Goal: Information Seeking & Learning: Learn about a topic

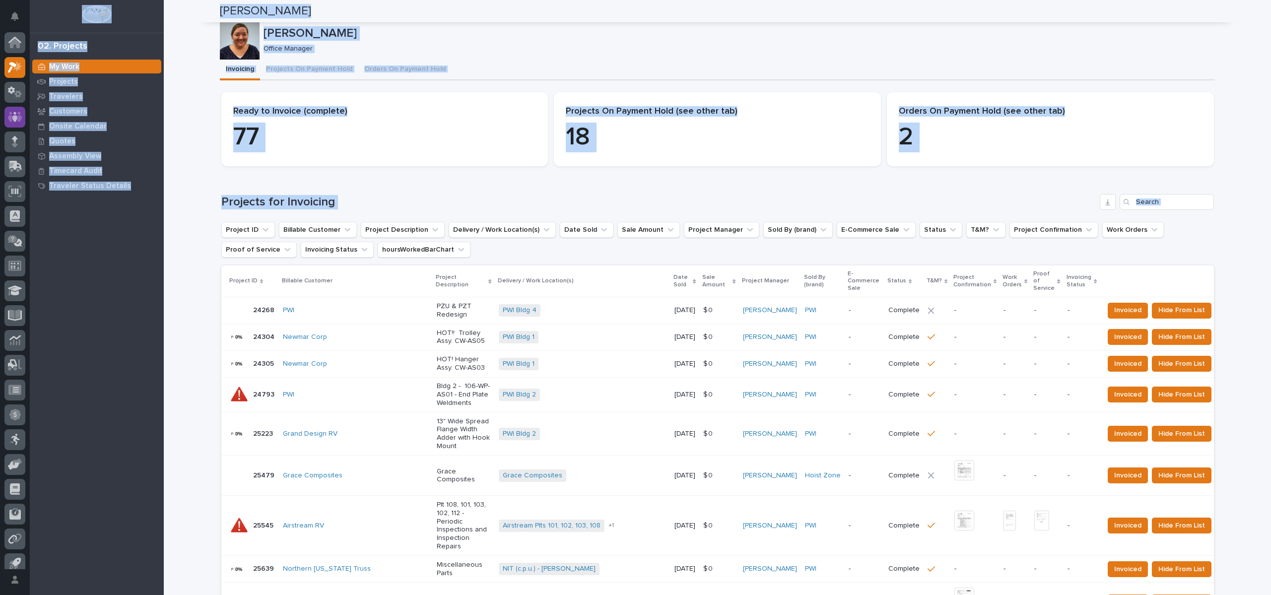
click at [21, 112] on icon at bounding box center [15, 116] width 14 height 11
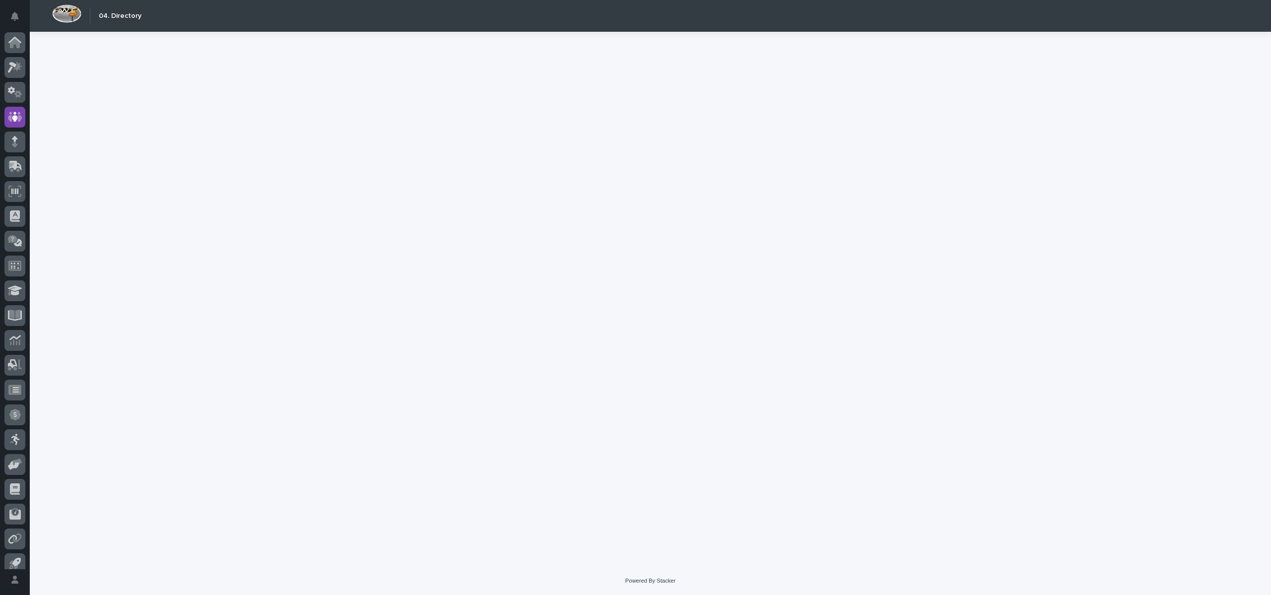
scroll to position [9, 0]
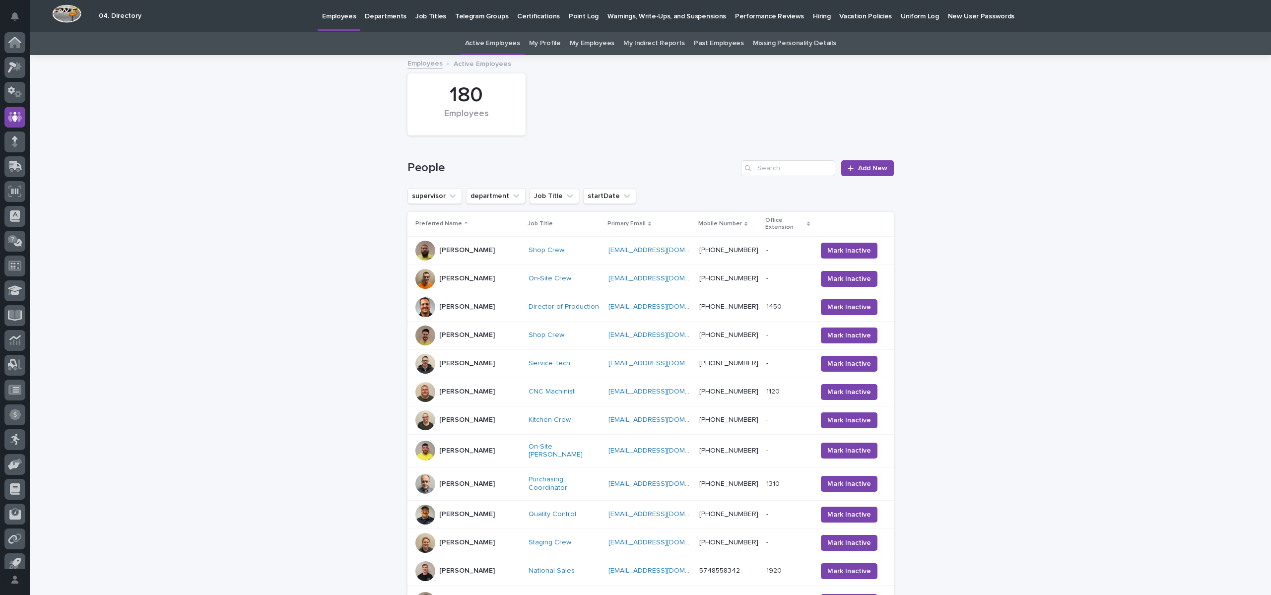
scroll to position [9, 0]
click at [763, 166] on input "Search" at bounding box center [788, 168] width 94 height 16
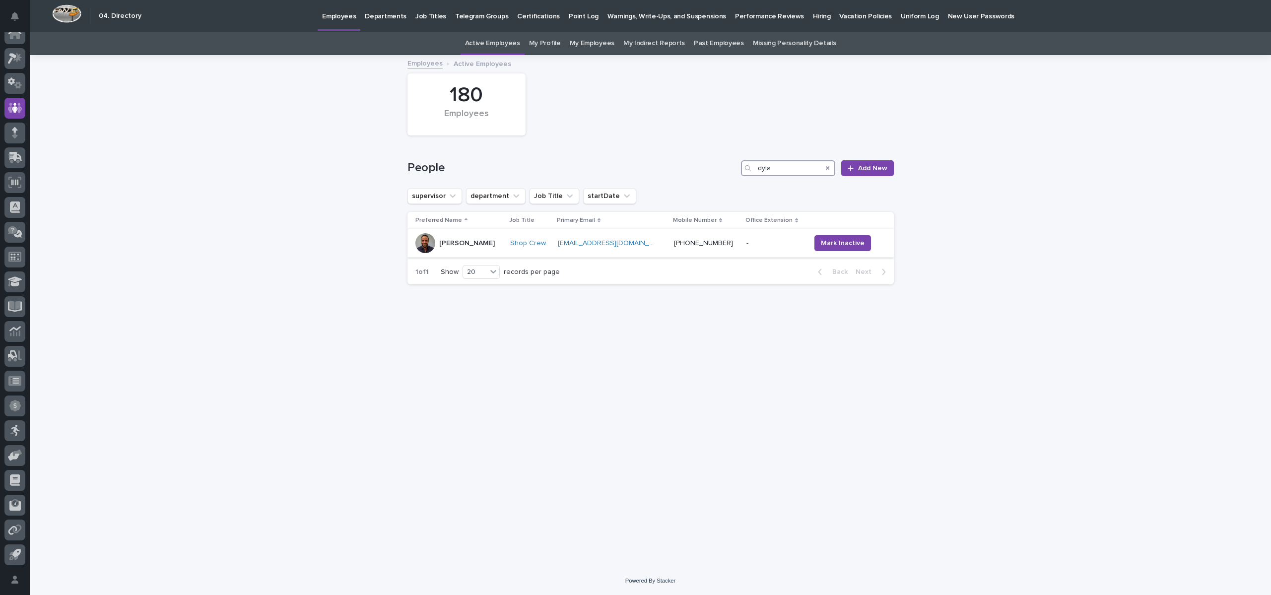
type input "dyla"
click at [439, 241] on p "[PERSON_NAME]" at bounding box center [467, 243] width 56 height 8
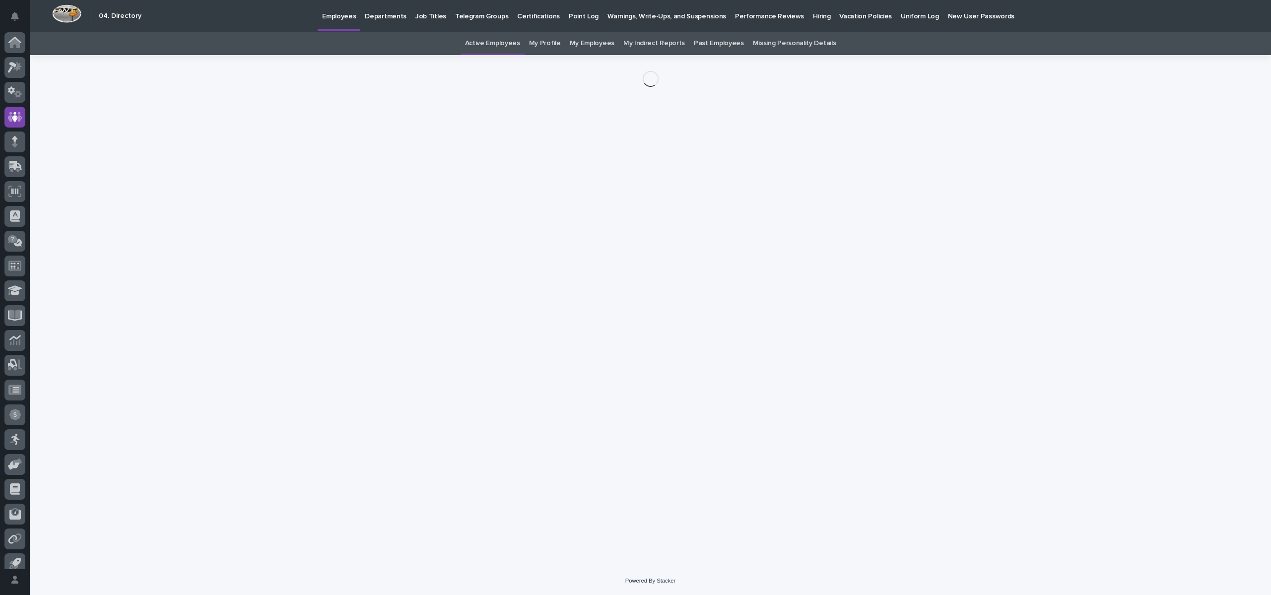
scroll to position [9, 0]
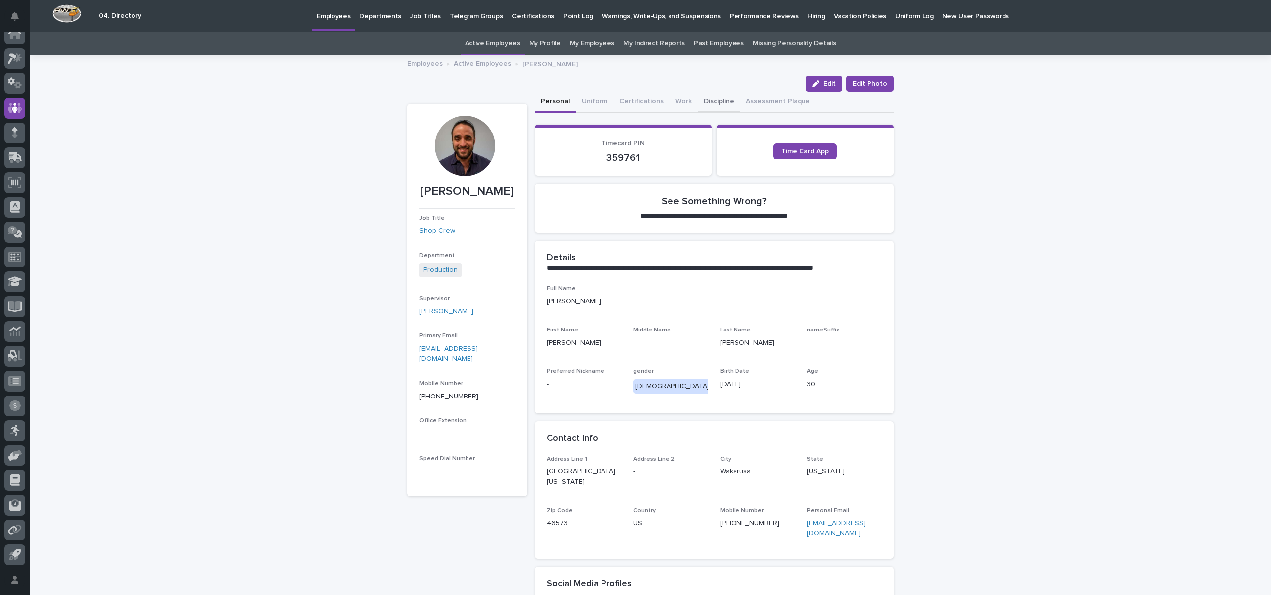
click at [711, 103] on button "Discipline" at bounding box center [719, 102] width 42 height 21
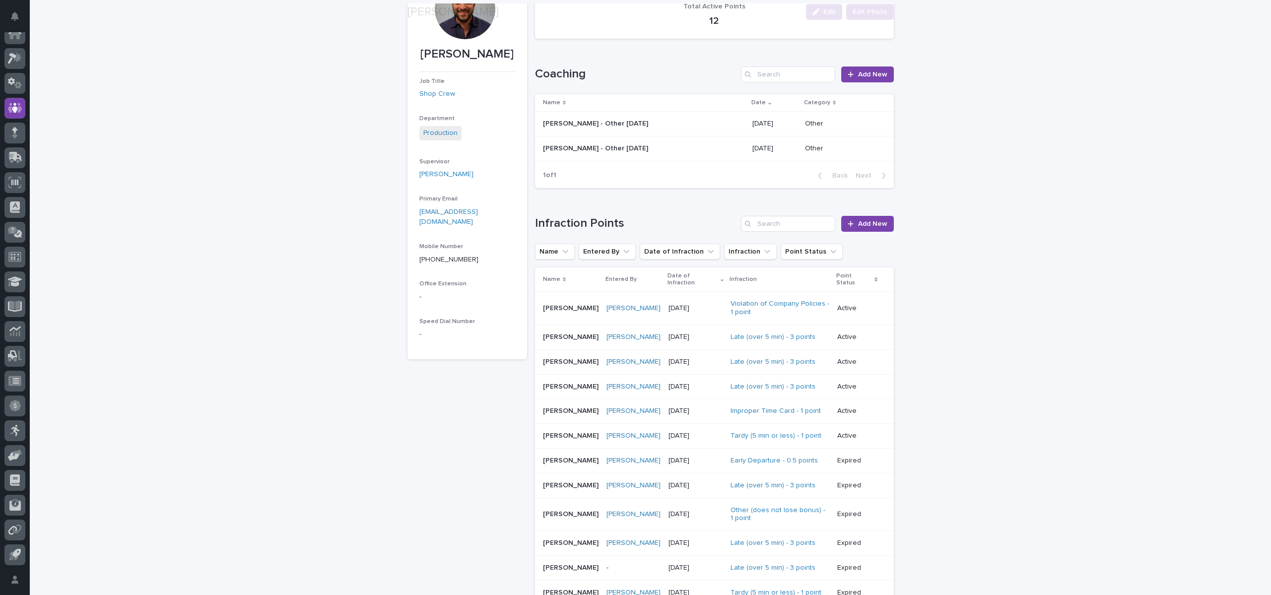
scroll to position [149, 0]
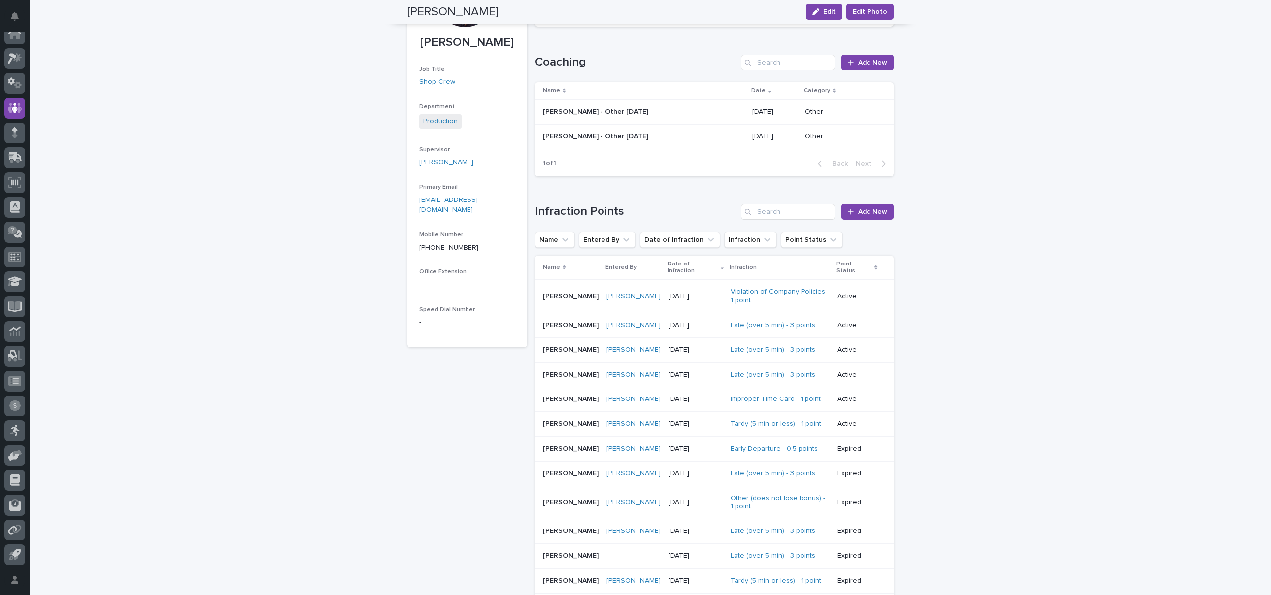
click at [692, 292] on p "[DATE]" at bounding box center [696, 296] width 55 height 8
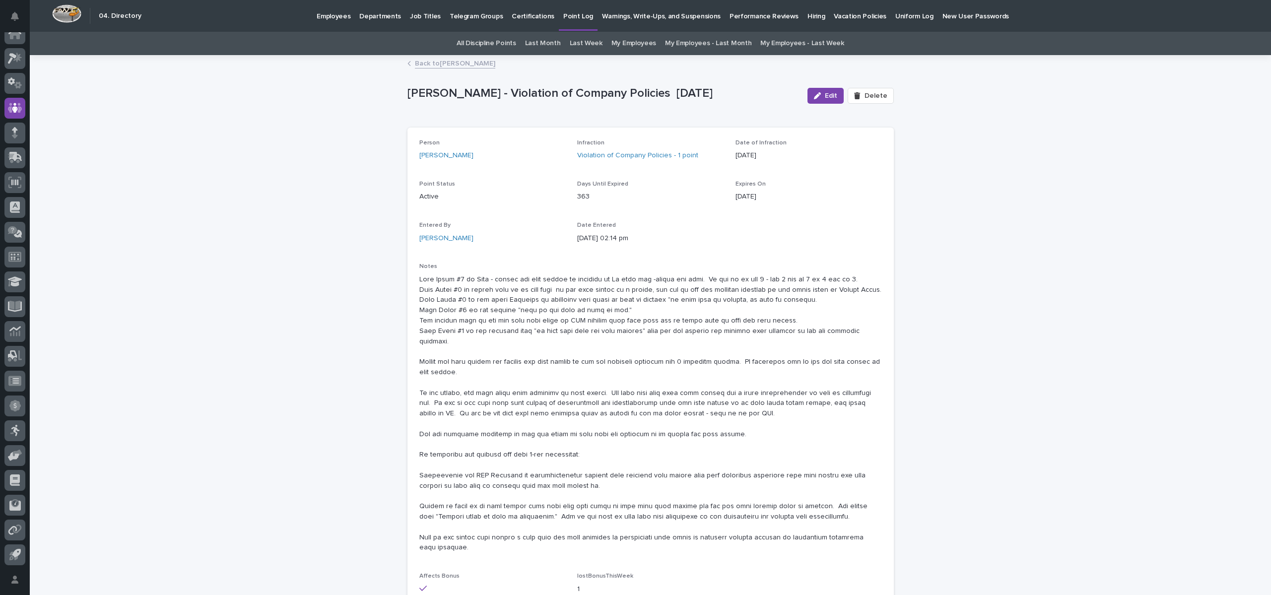
click at [450, 64] on link "Back to [PERSON_NAME]" at bounding box center [455, 62] width 80 height 11
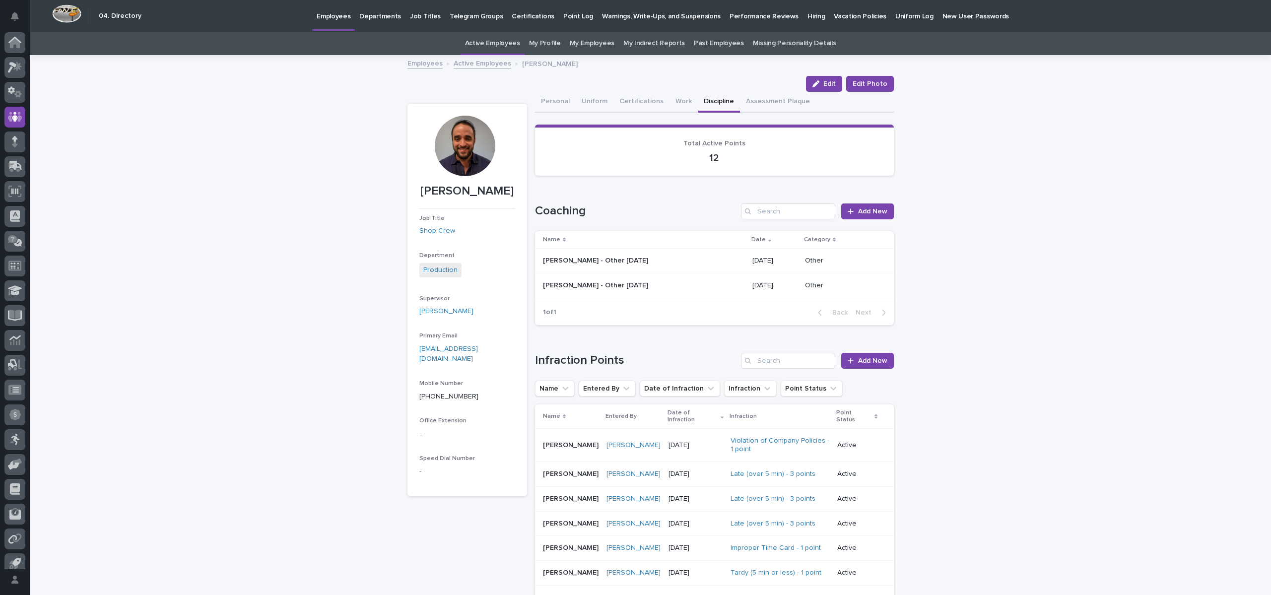
scroll to position [9, 0]
click at [542, 97] on button "Personal" at bounding box center [555, 102] width 41 height 21
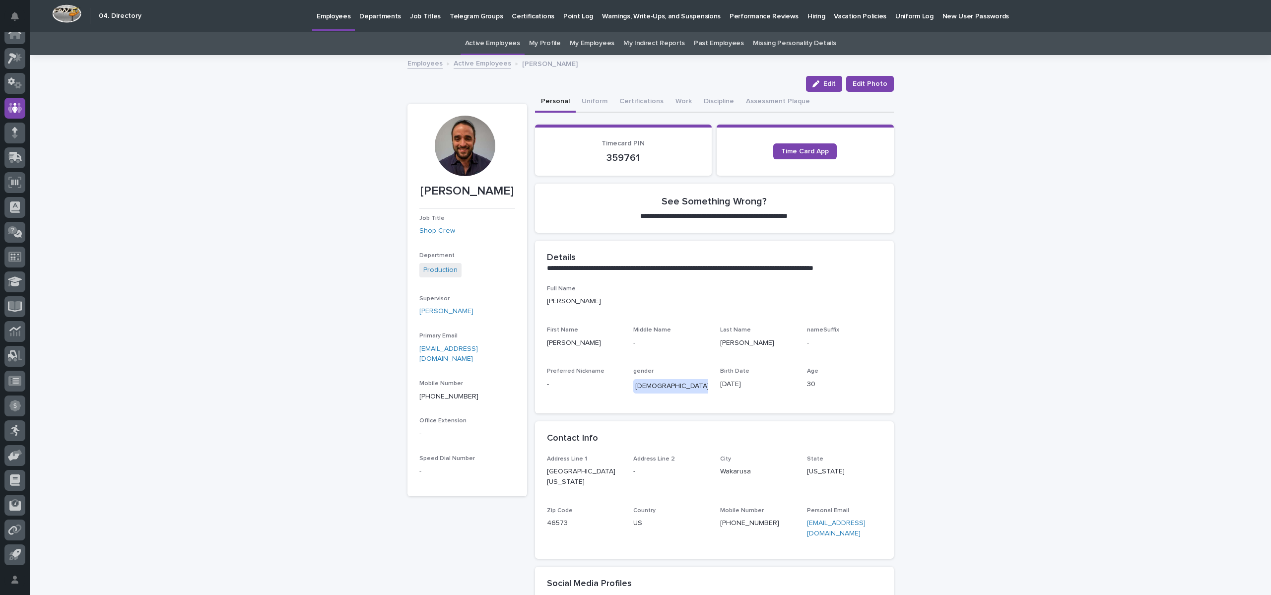
click at [464, 59] on link "Active Employees" at bounding box center [483, 62] width 58 height 11
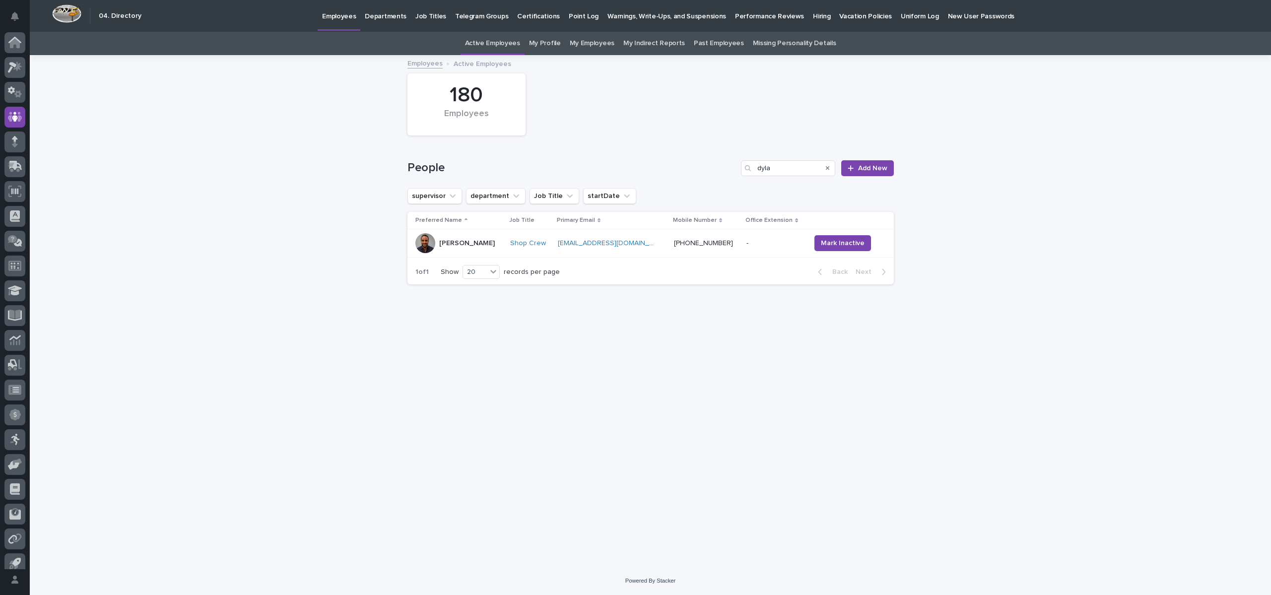
scroll to position [9, 0]
click at [425, 63] on link "Employees" at bounding box center [425, 62] width 35 height 11
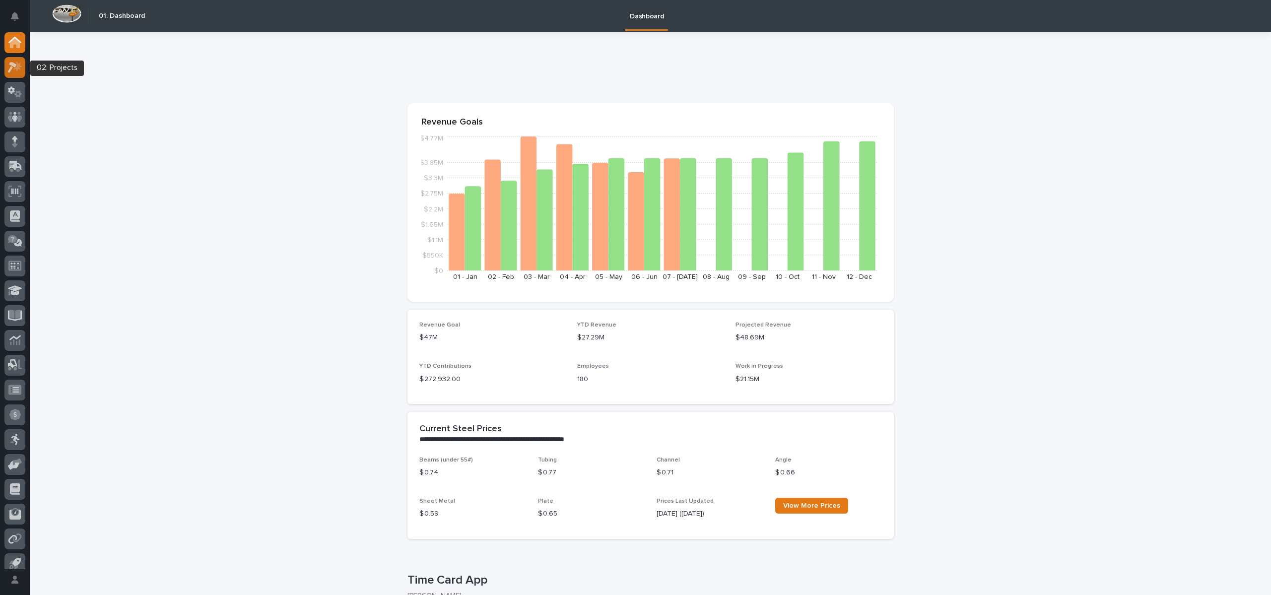
click at [22, 69] on icon at bounding box center [15, 67] width 14 height 11
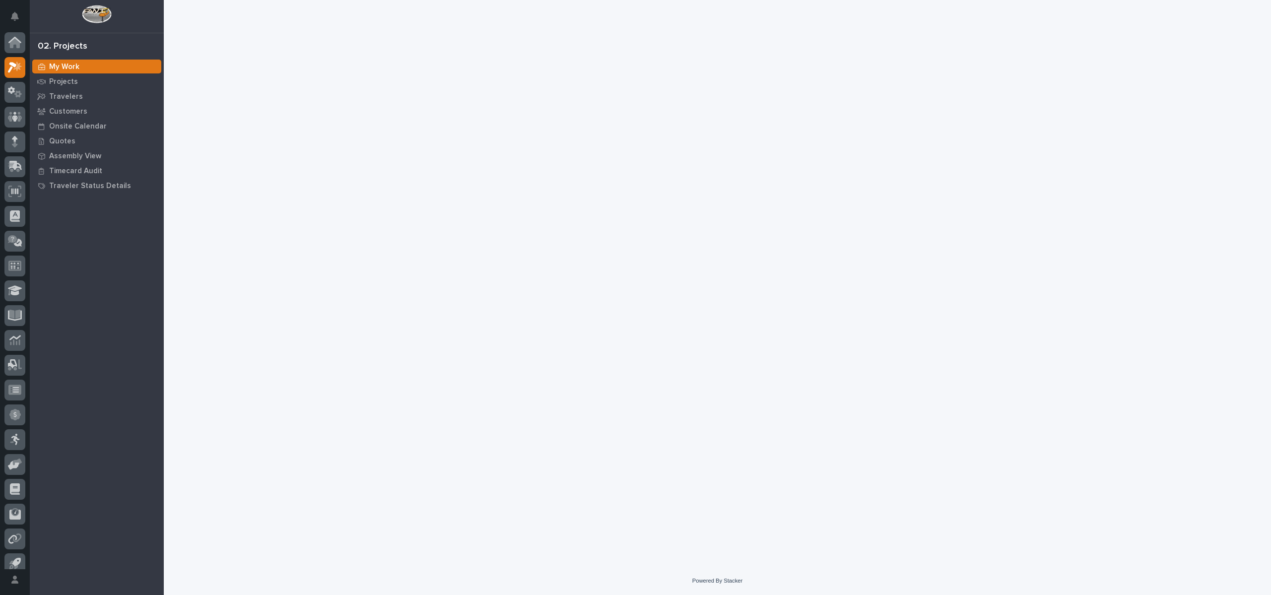
scroll to position [9, 0]
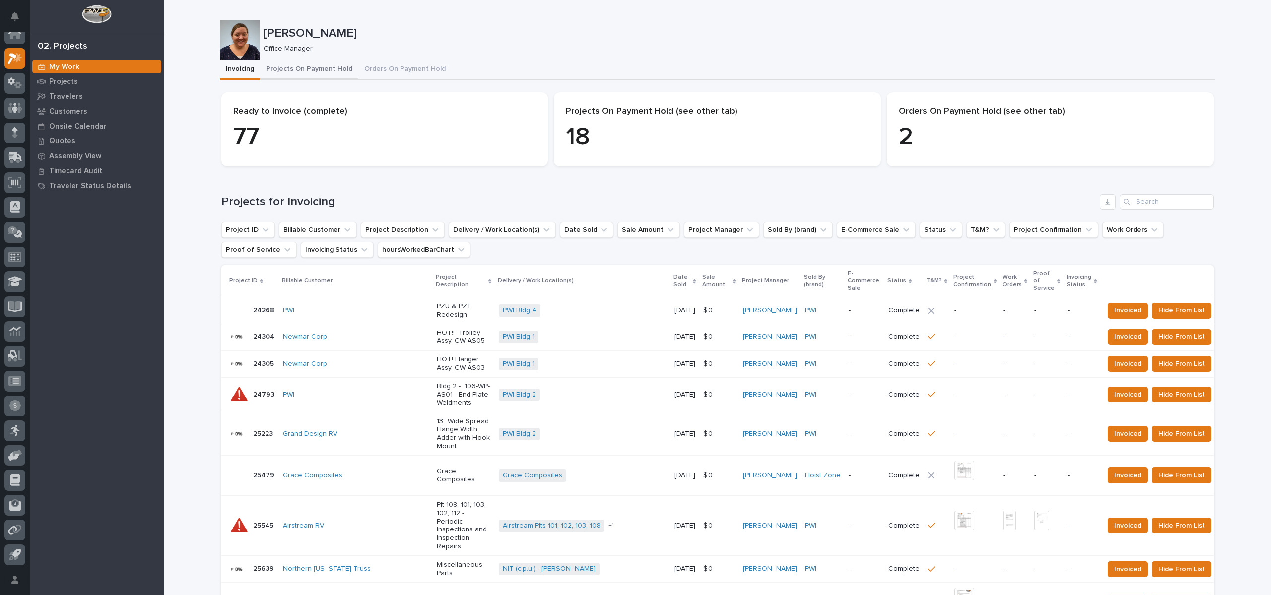
drag, startPoint x: 300, startPoint y: 63, endPoint x: 20, endPoint y: 79, distance: 280.5
click at [300, 63] on button "Projects On Payment Hold" at bounding box center [309, 70] width 98 height 21
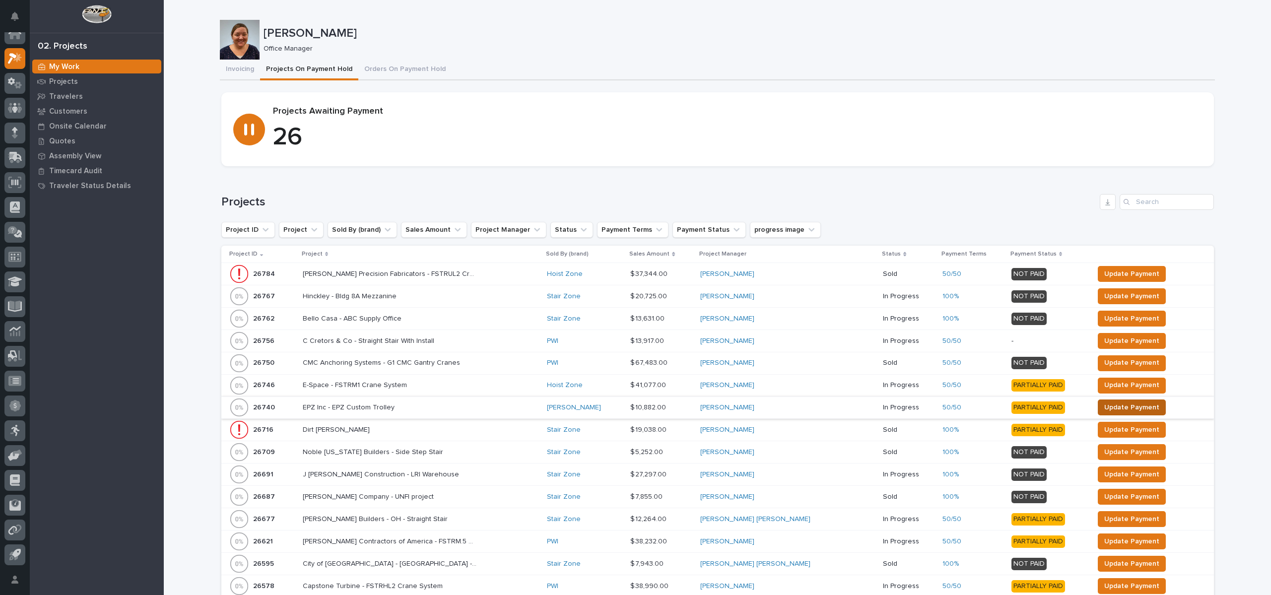
click at [1105, 402] on span "Update Payment" at bounding box center [1132, 408] width 55 height 12
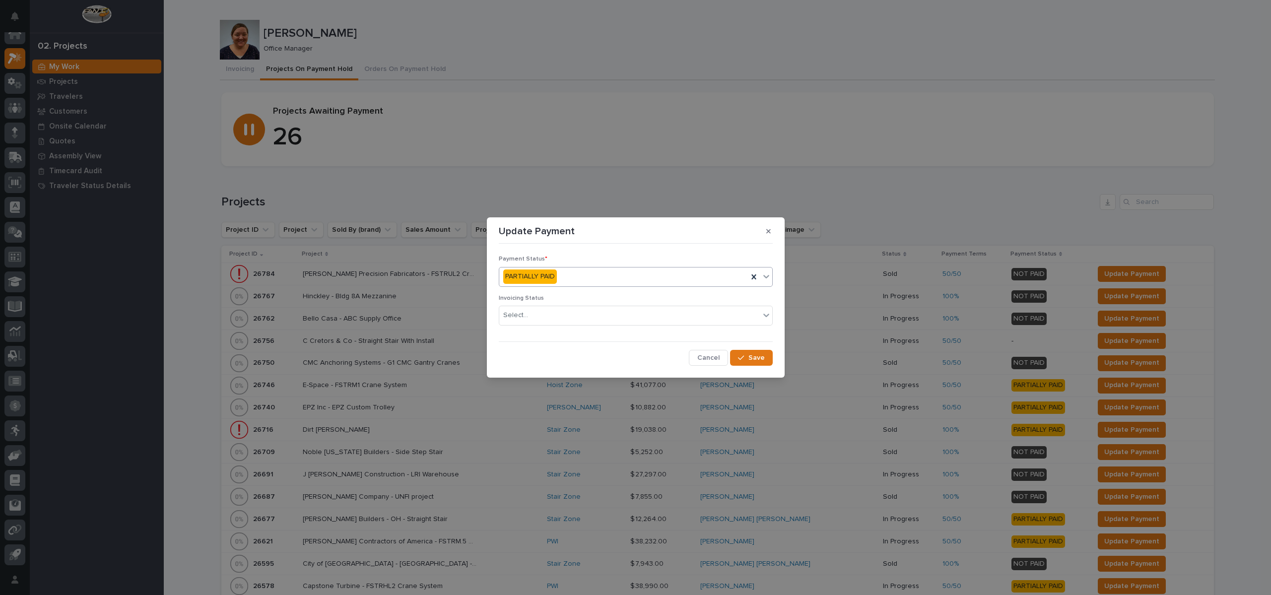
click at [623, 281] on div "PARTIALLY PAID" at bounding box center [623, 277] width 249 height 16
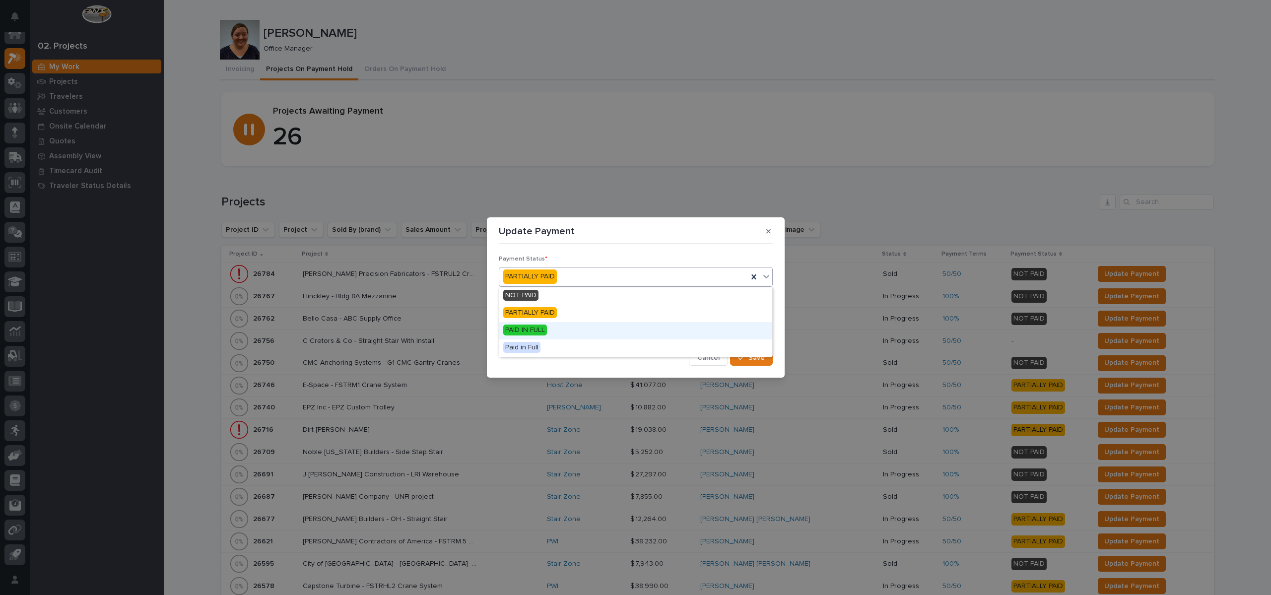
click at [585, 332] on div "PAID IN FULL" at bounding box center [635, 330] width 273 height 17
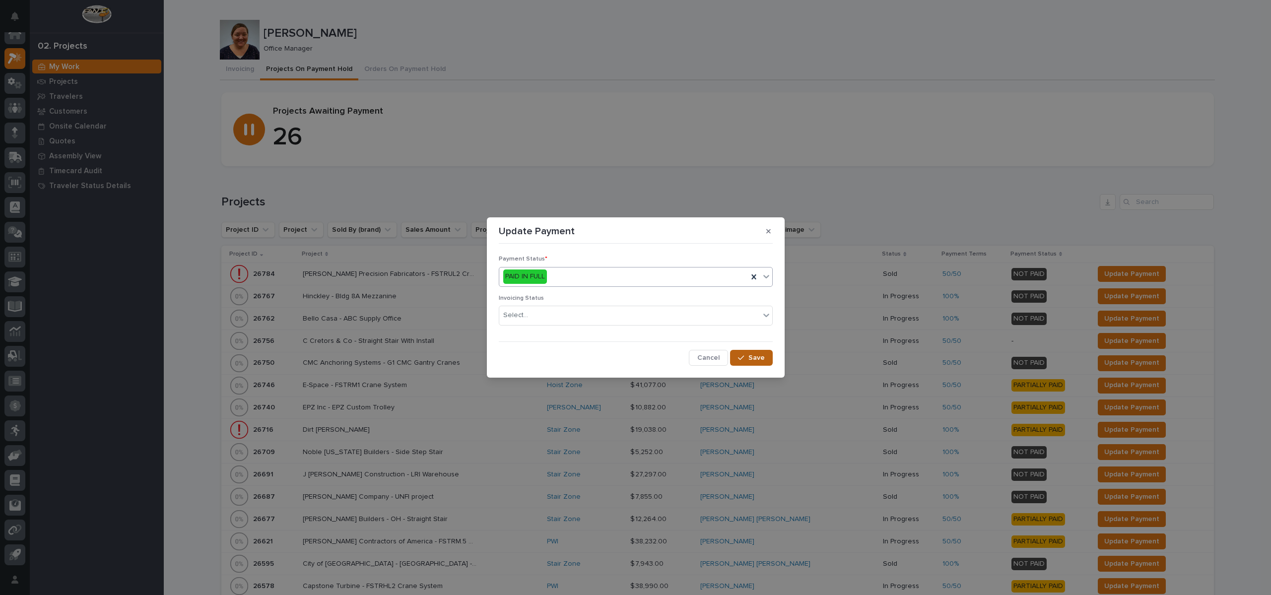
click at [748, 358] on div "button" at bounding box center [743, 357] width 10 height 7
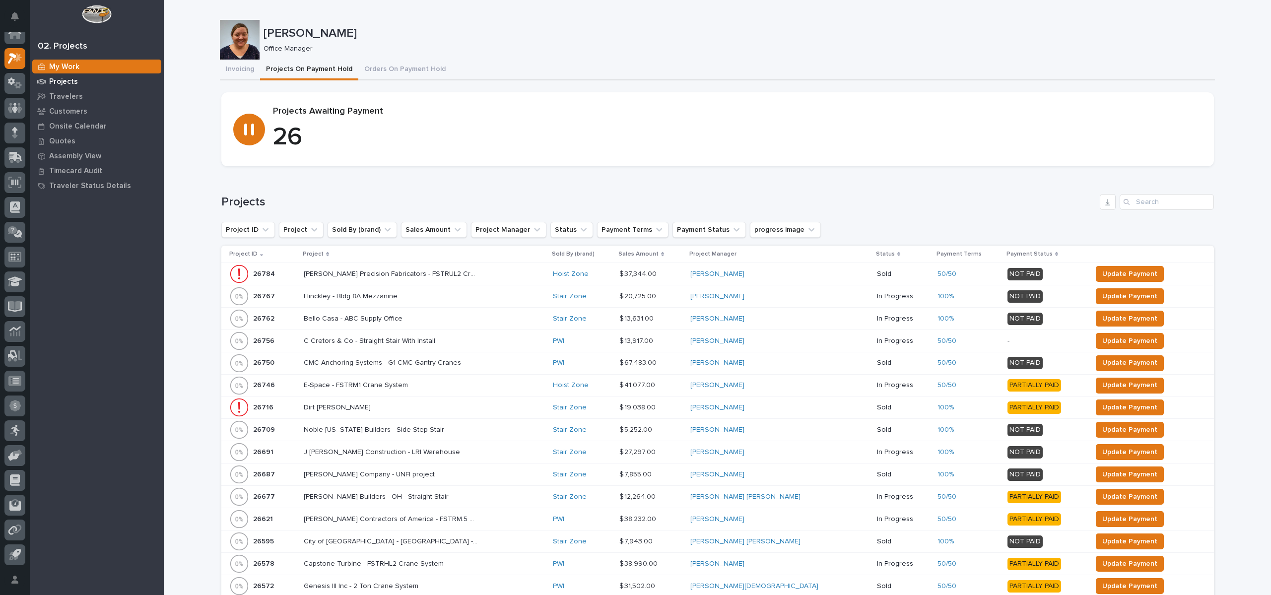
click at [61, 79] on p "Projects" at bounding box center [63, 81] width 29 height 9
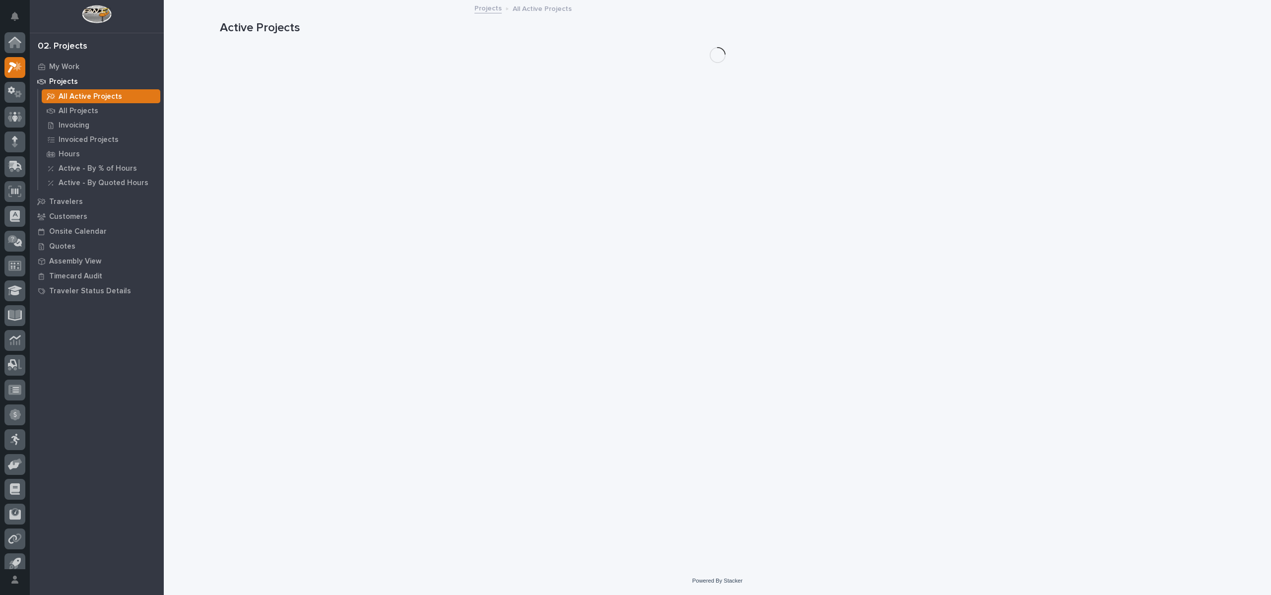
scroll to position [9, 0]
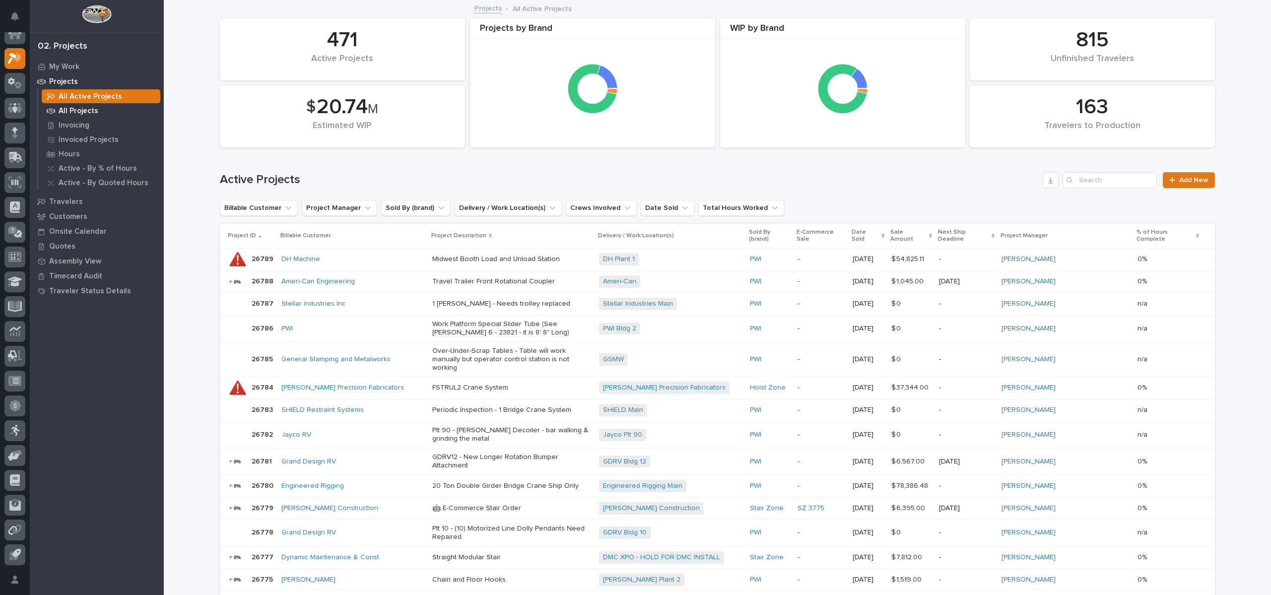
click at [78, 113] on p "All Projects" at bounding box center [79, 111] width 40 height 9
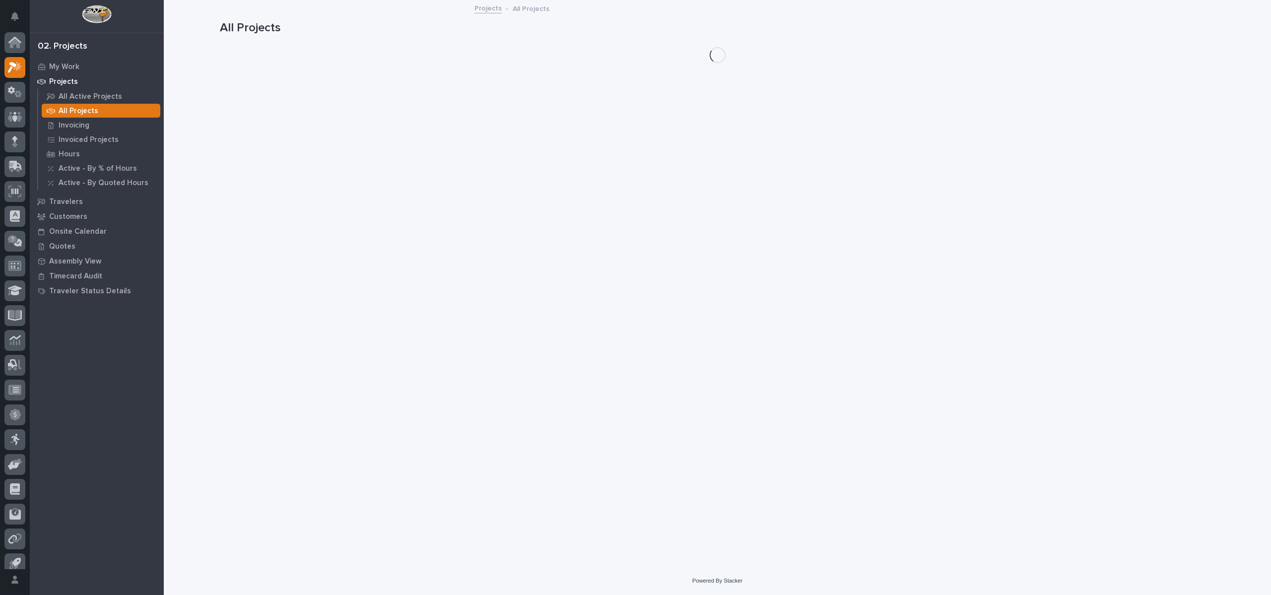
scroll to position [9, 0]
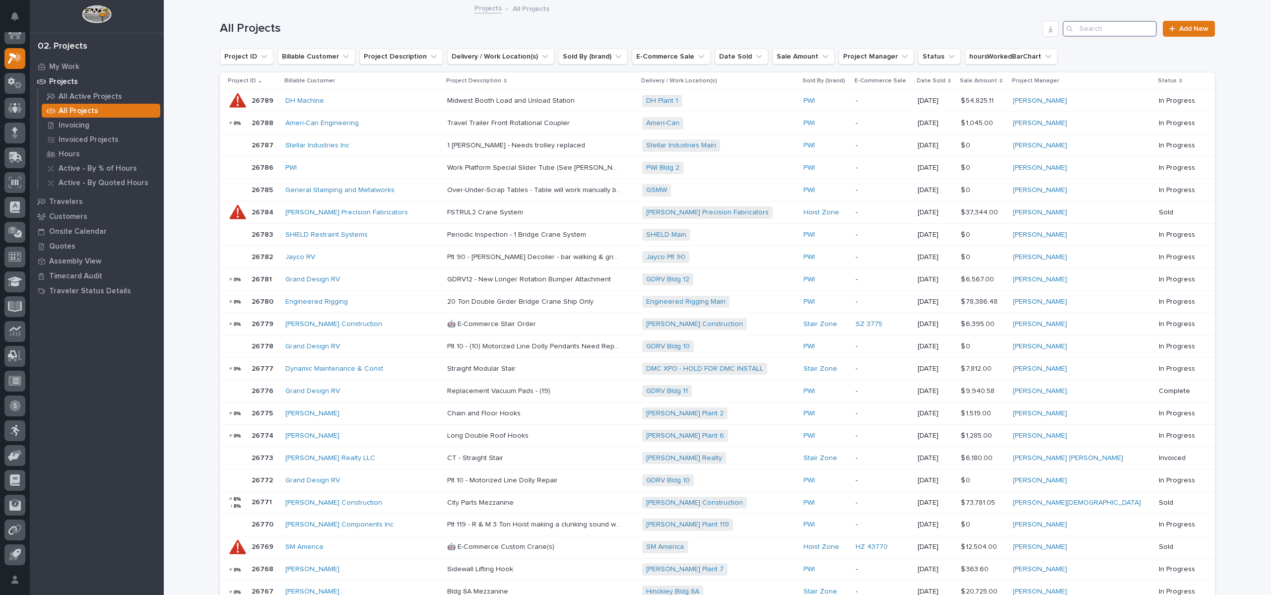
click at [1088, 26] on input "Search" at bounding box center [1110, 29] width 94 height 16
type input "26740"
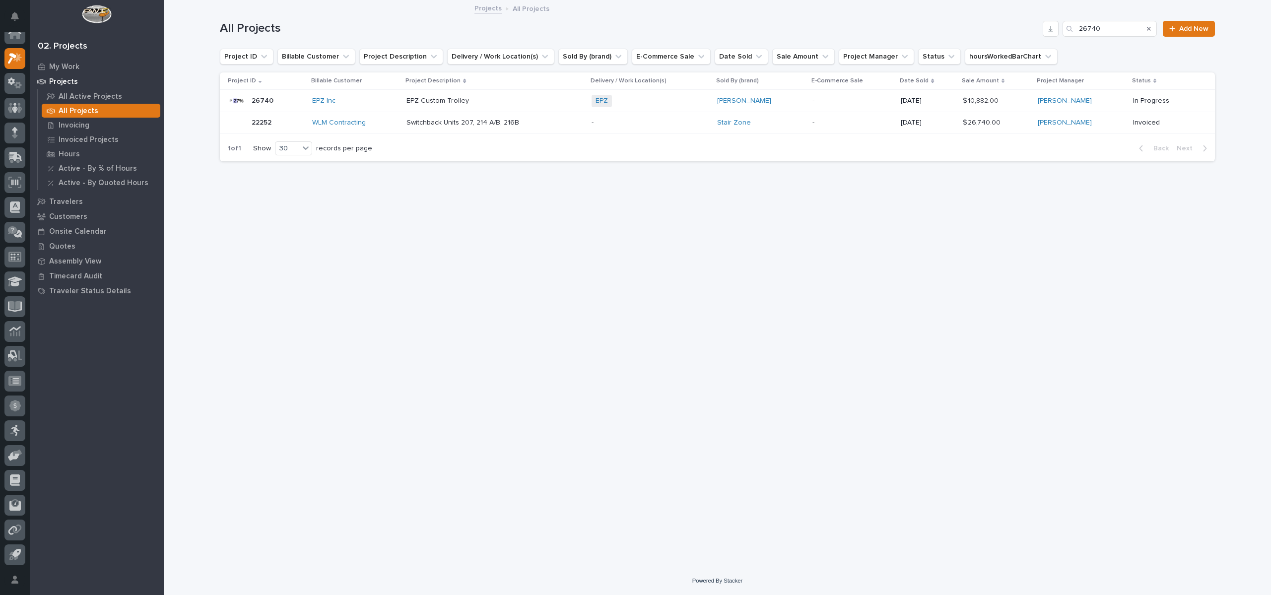
click at [267, 97] on p "26740" at bounding box center [264, 100] width 24 height 10
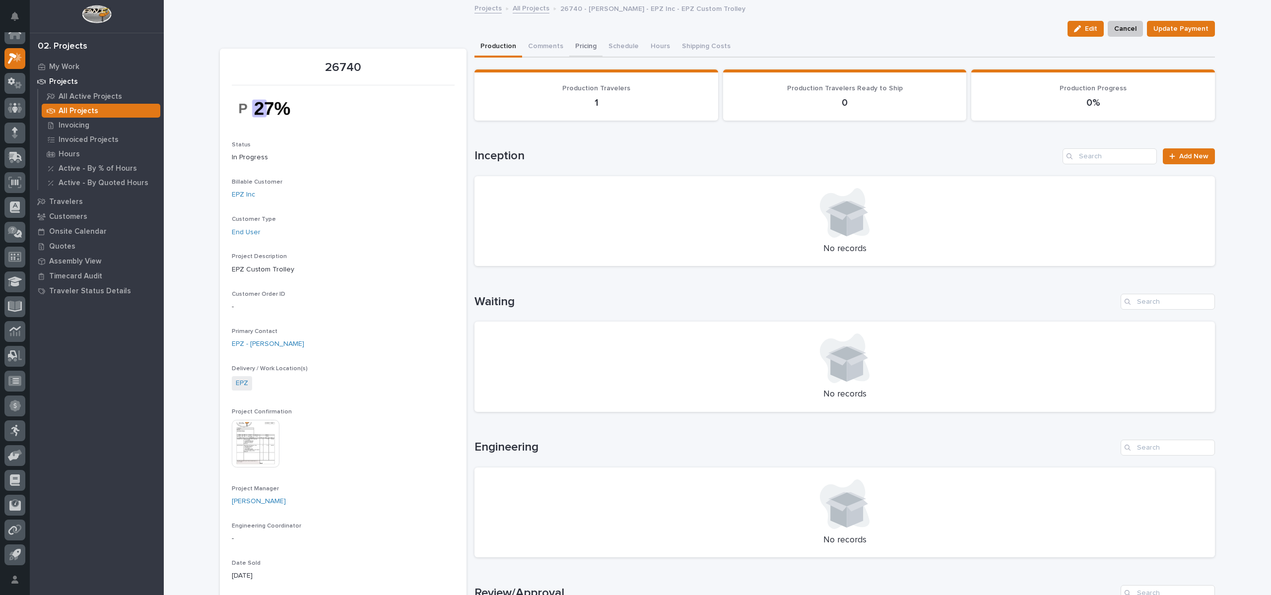
click at [587, 42] on button "Pricing" at bounding box center [585, 47] width 33 height 21
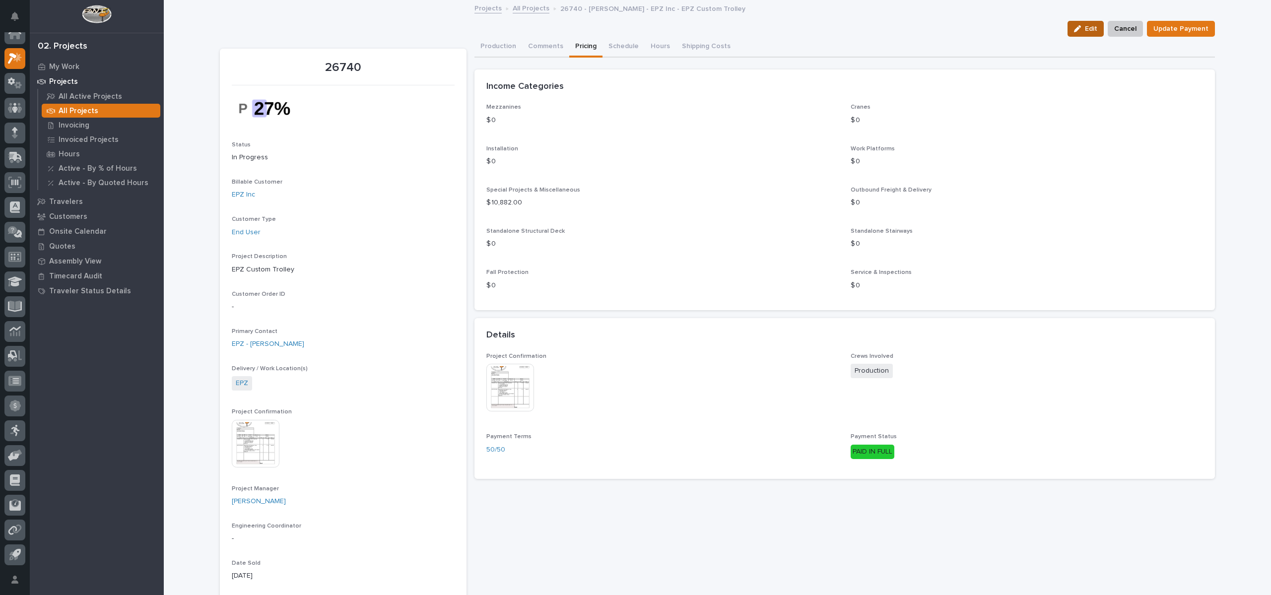
click at [1090, 27] on span "Edit" at bounding box center [1091, 28] width 12 height 9
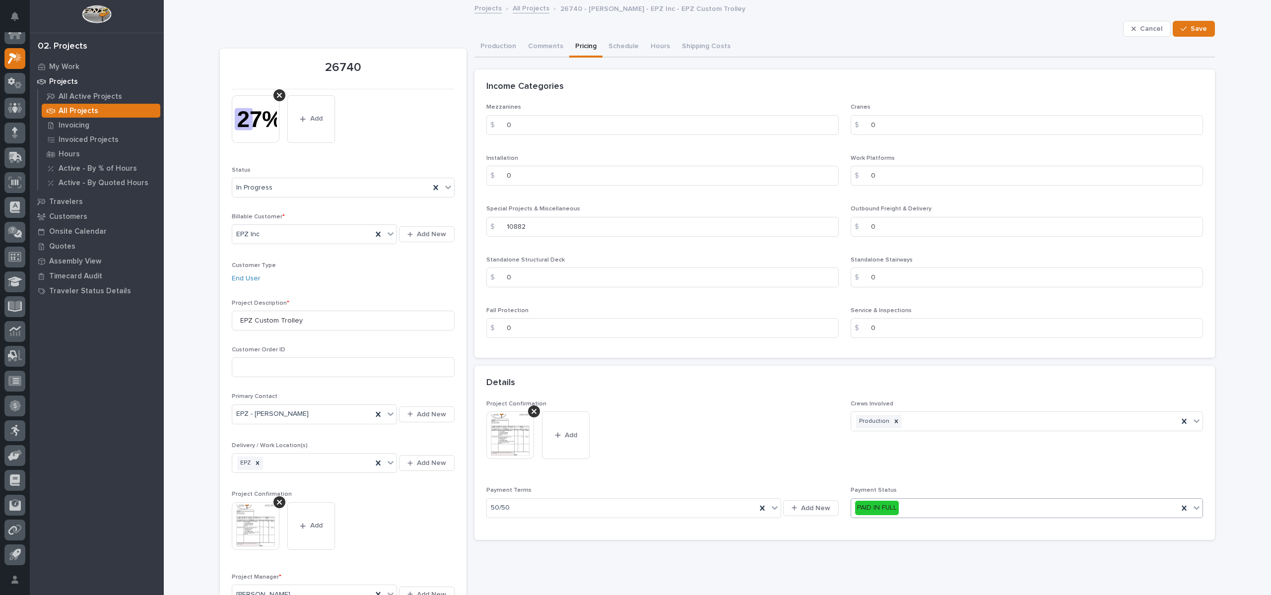
click at [967, 507] on div "PAID IN FULL" at bounding box center [1014, 508] width 327 height 16
click at [929, 544] on div "PARTIALLY PAID" at bounding box center [1021, 544] width 351 height 17
click at [1194, 24] on span "Save" at bounding box center [1199, 28] width 16 height 9
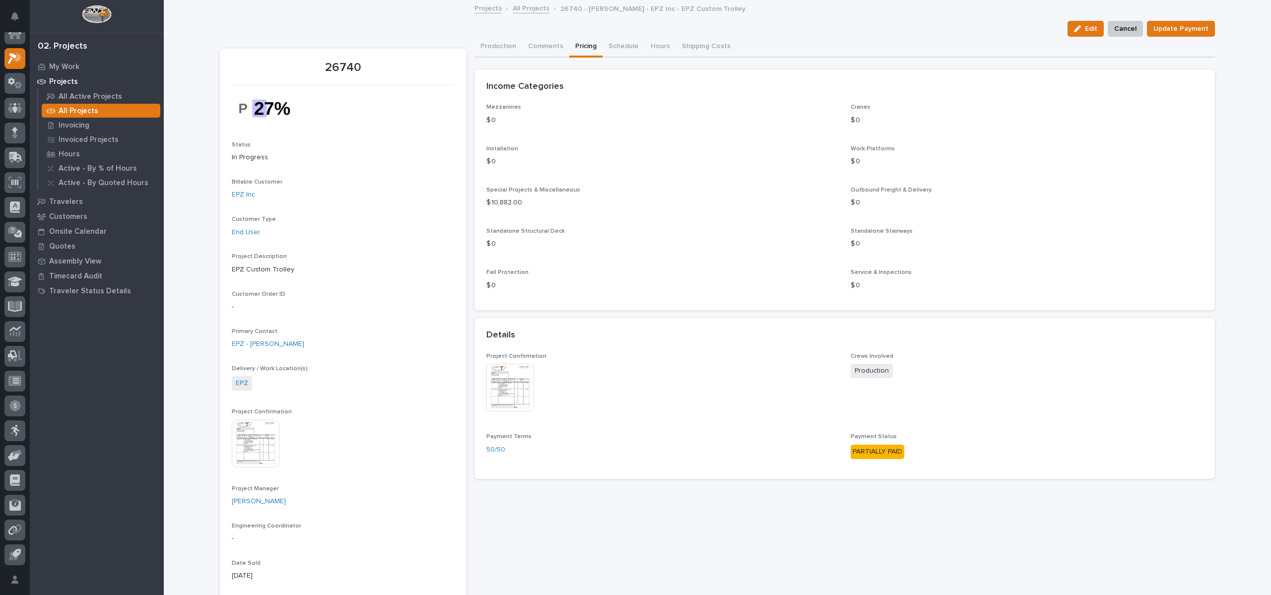
click at [507, 382] on img at bounding box center [511, 388] width 48 height 48
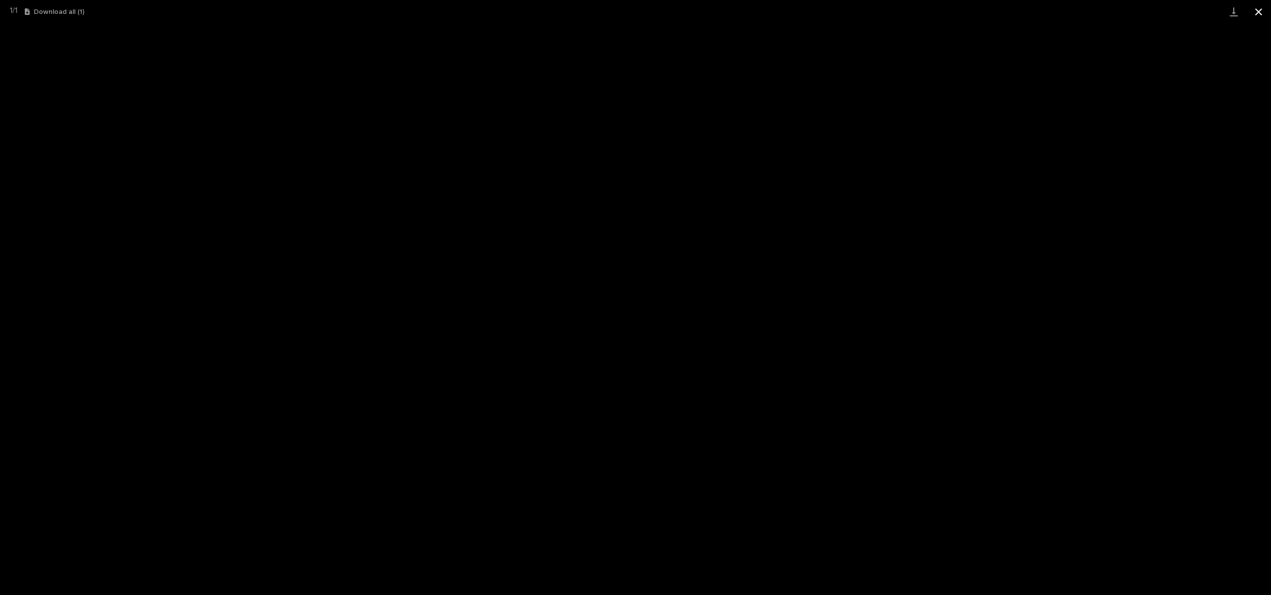
click at [1254, 9] on button "Close gallery" at bounding box center [1259, 11] width 25 height 23
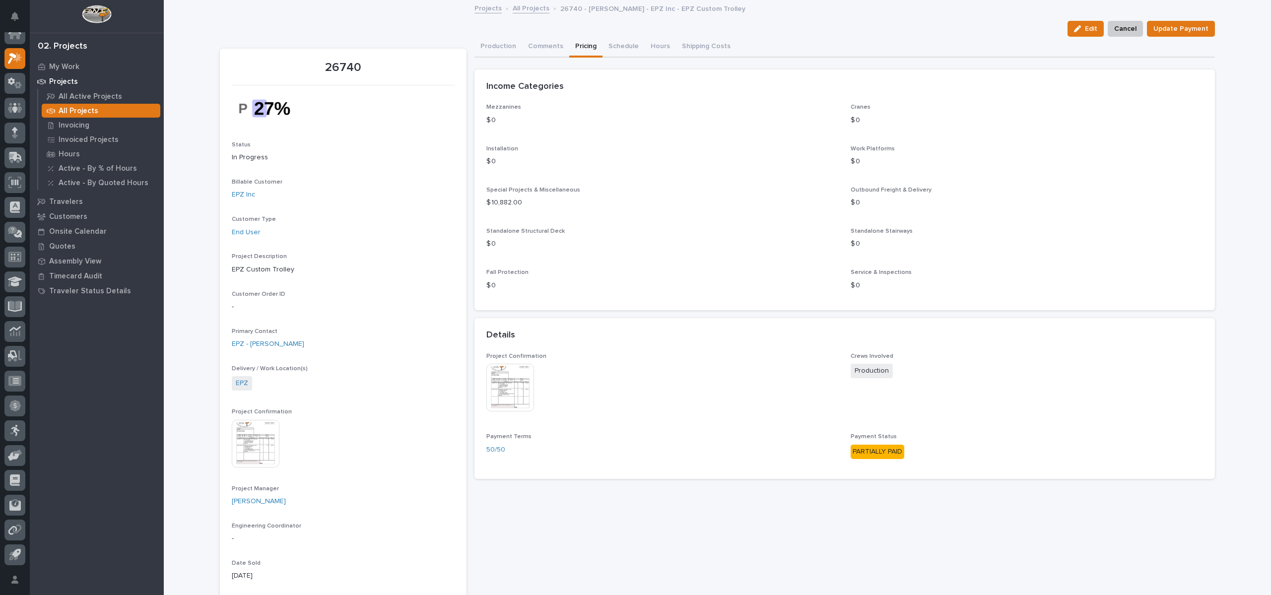
click at [531, 8] on link "All Projects" at bounding box center [531, 7] width 37 height 11
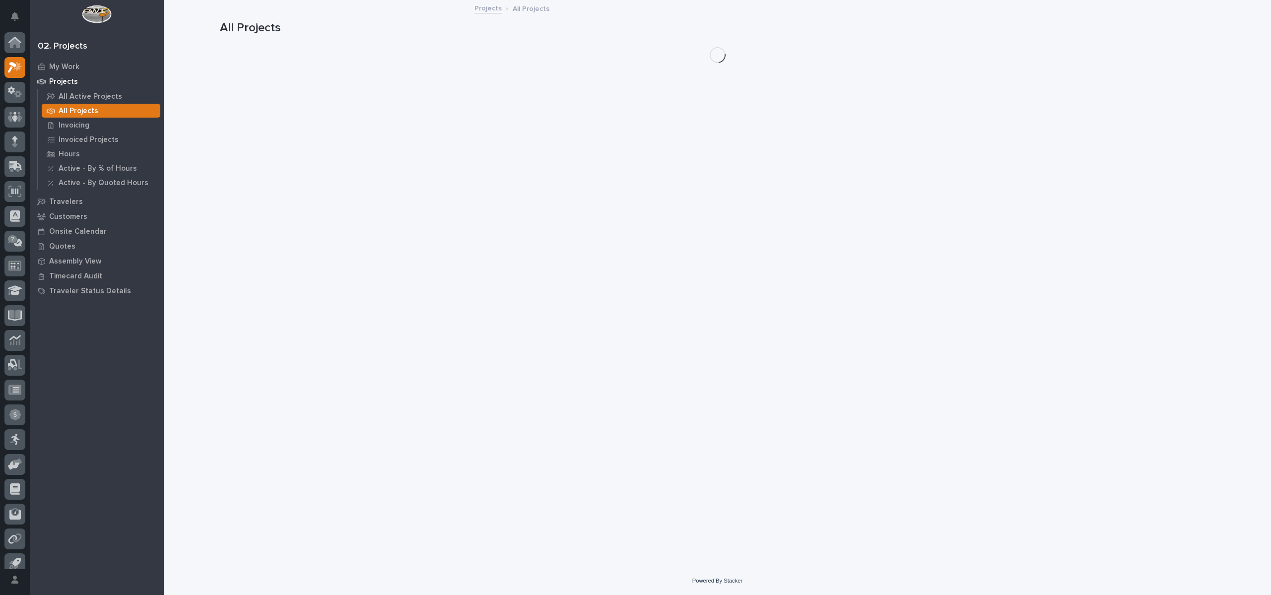
scroll to position [9, 0]
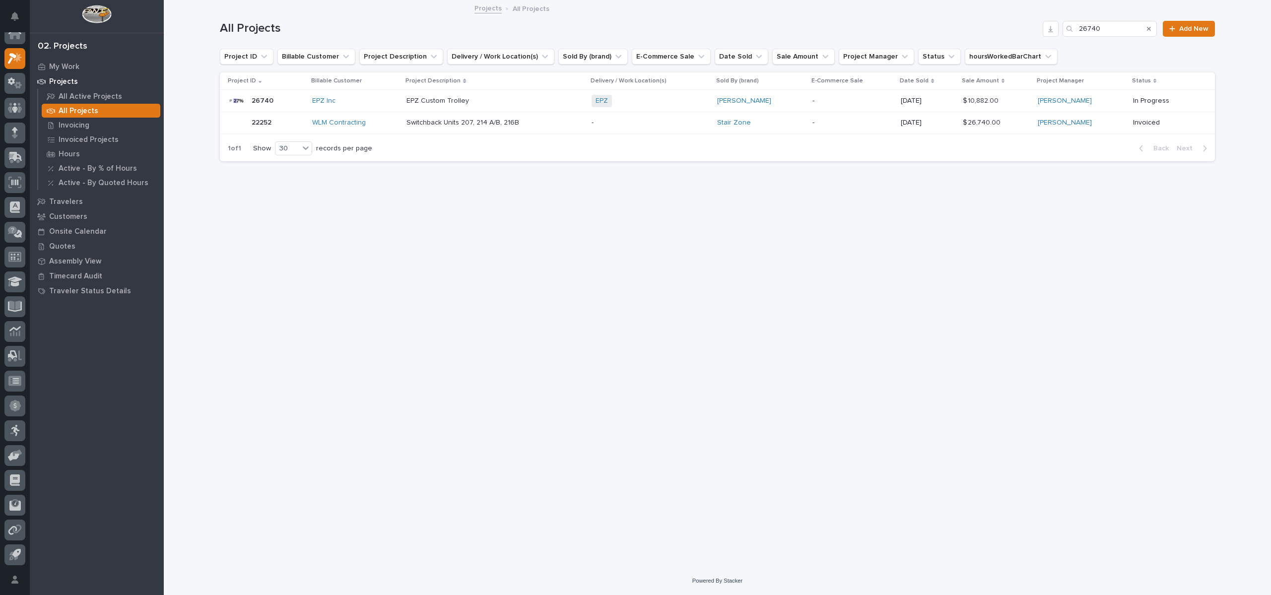
click at [491, 4] on link "Projects" at bounding box center [488, 7] width 27 height 11
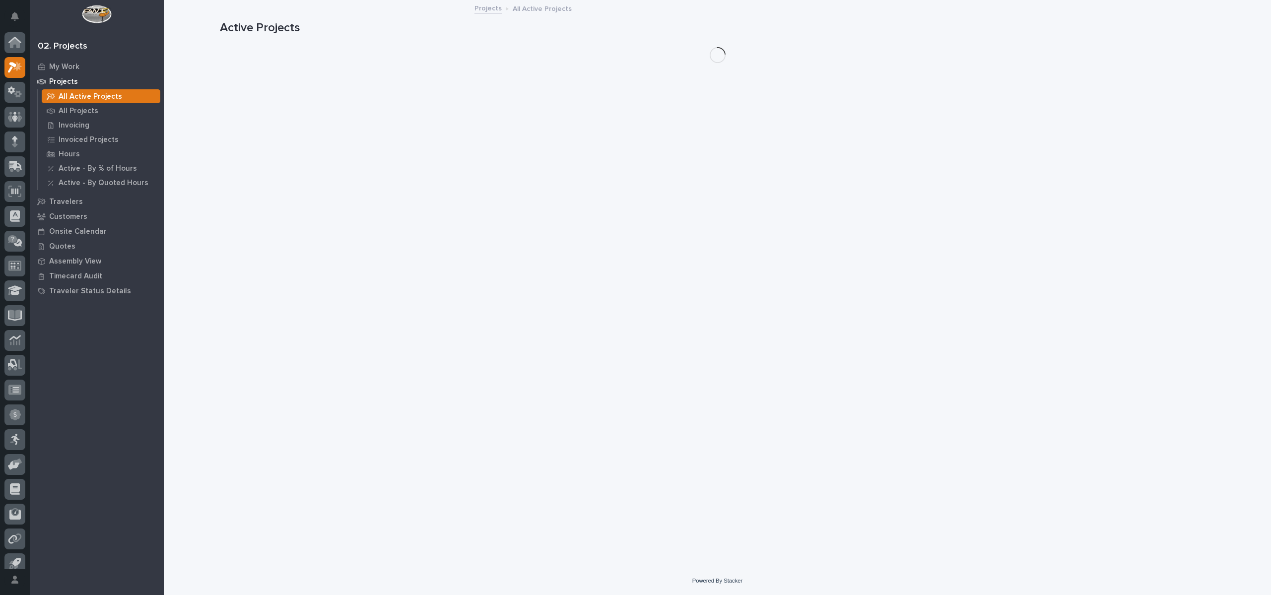
scroll to position [9, 0]
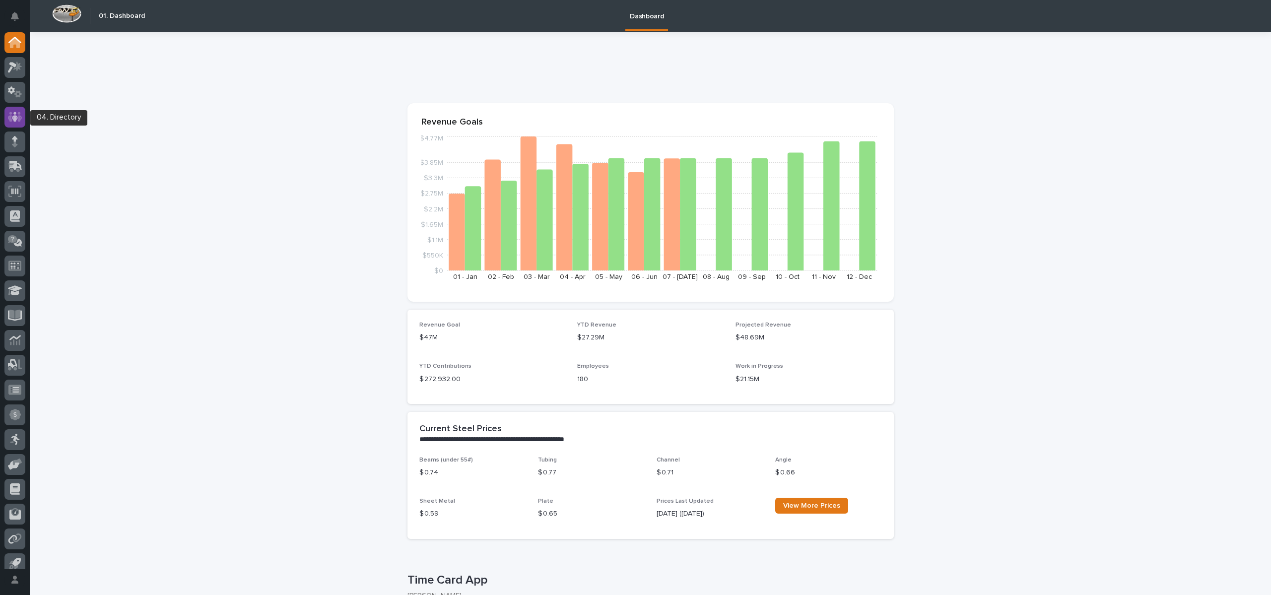
click at [14, 114] on icon at bounding box center [15, 116] width 14 height 11
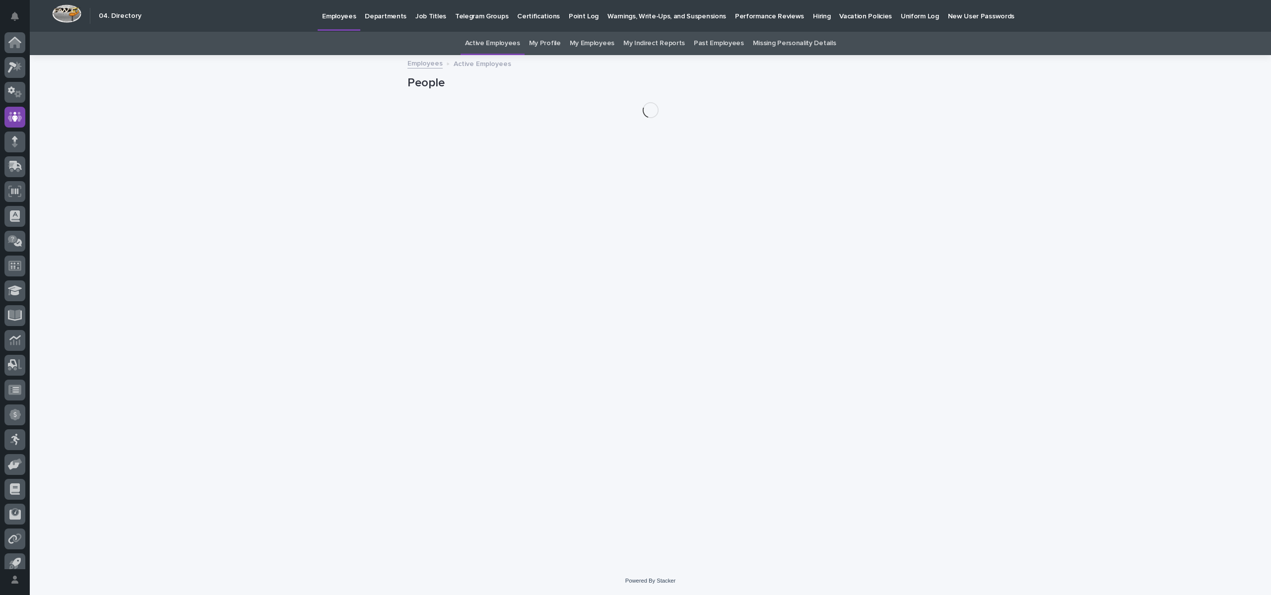
scroll to position [9, 0]
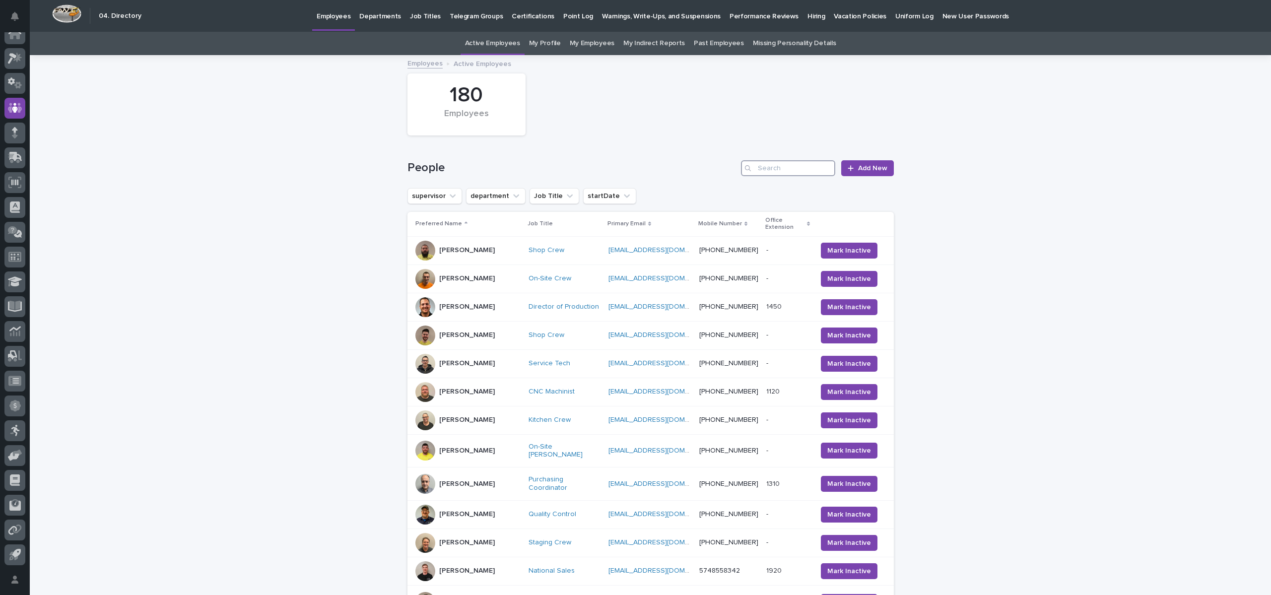
click at [791, 168] on input "Search" at bounding box center [788, 168] width 94 height 16
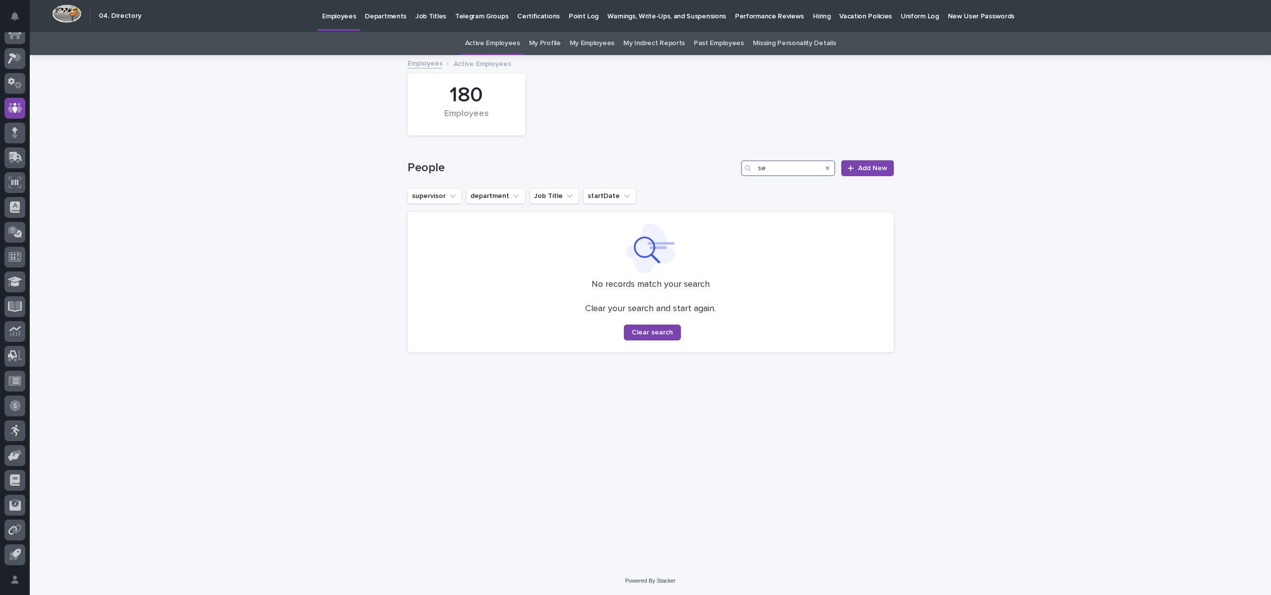
type input "s"
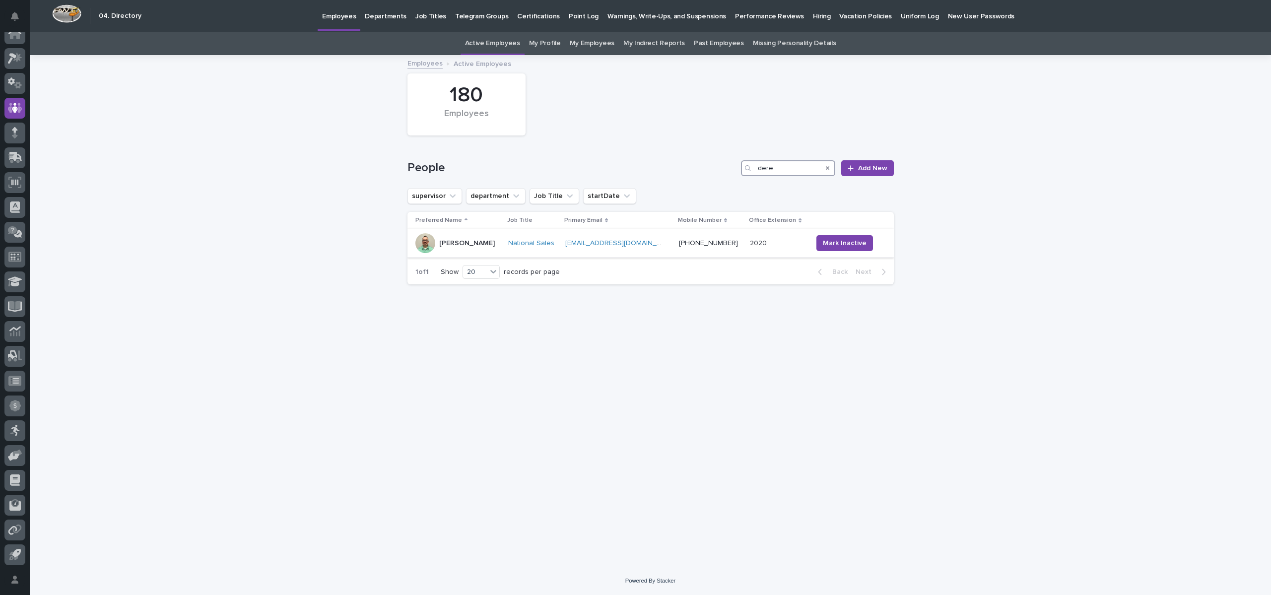
type input "dere"
click at [483, 244] on p "Derek Lenhart" at bounding box center [467, 243] width 56 height 8
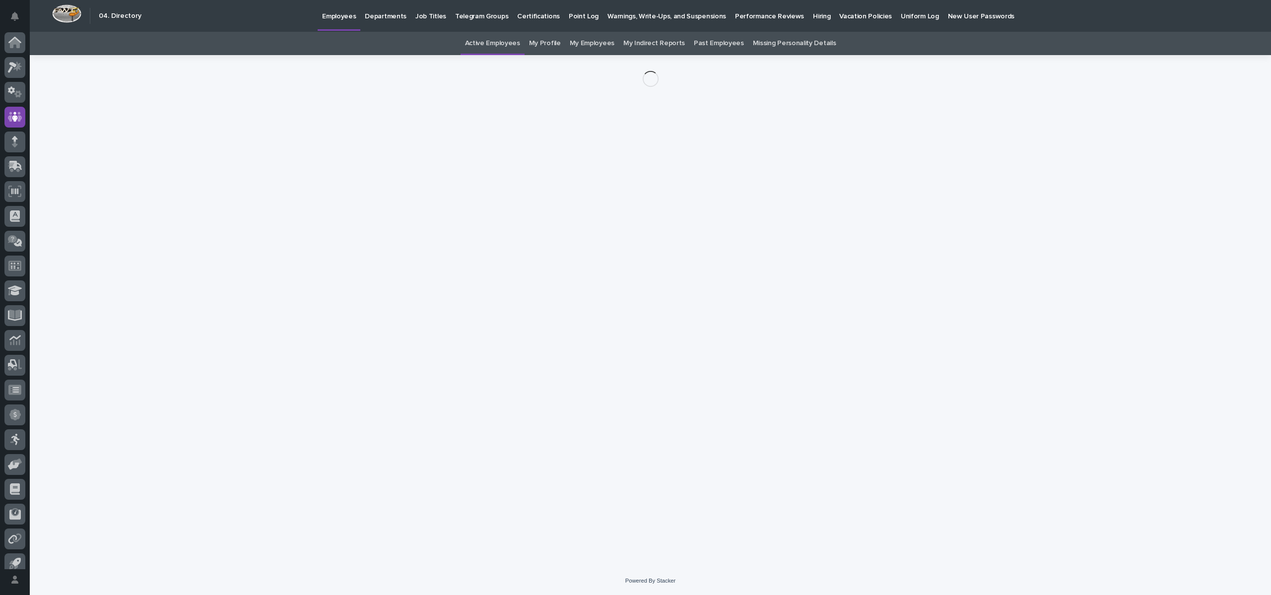
scroll to position [9, 0]
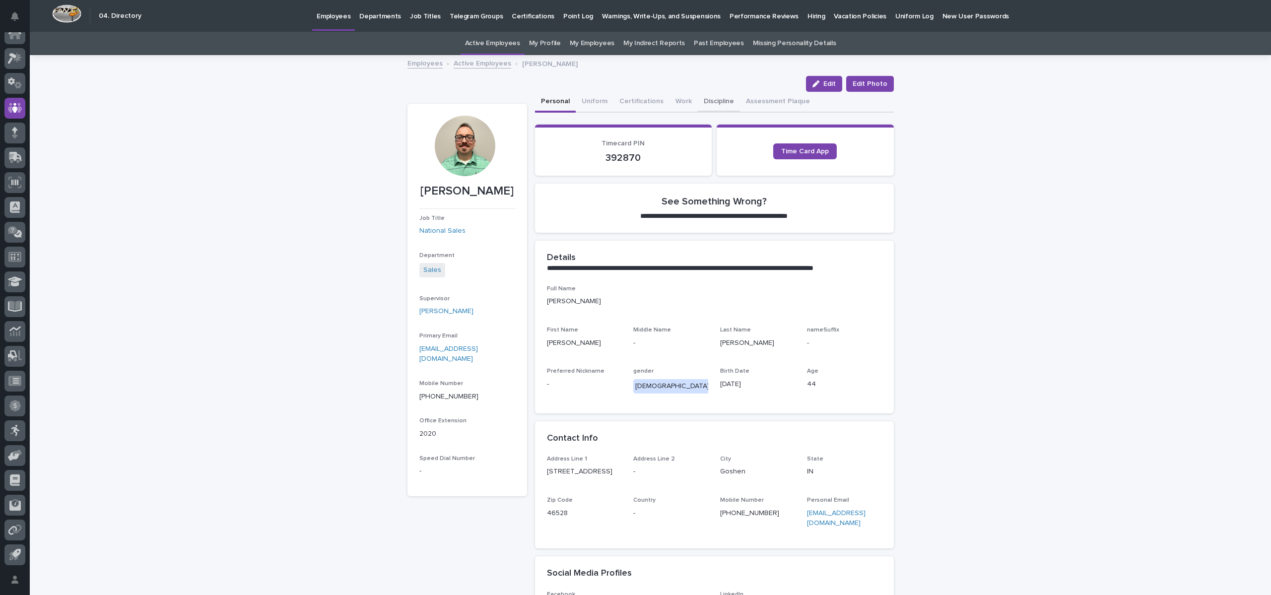
click at [711, 106] on button "Discipline" at bounding box center [719, 102] width 42 height 21
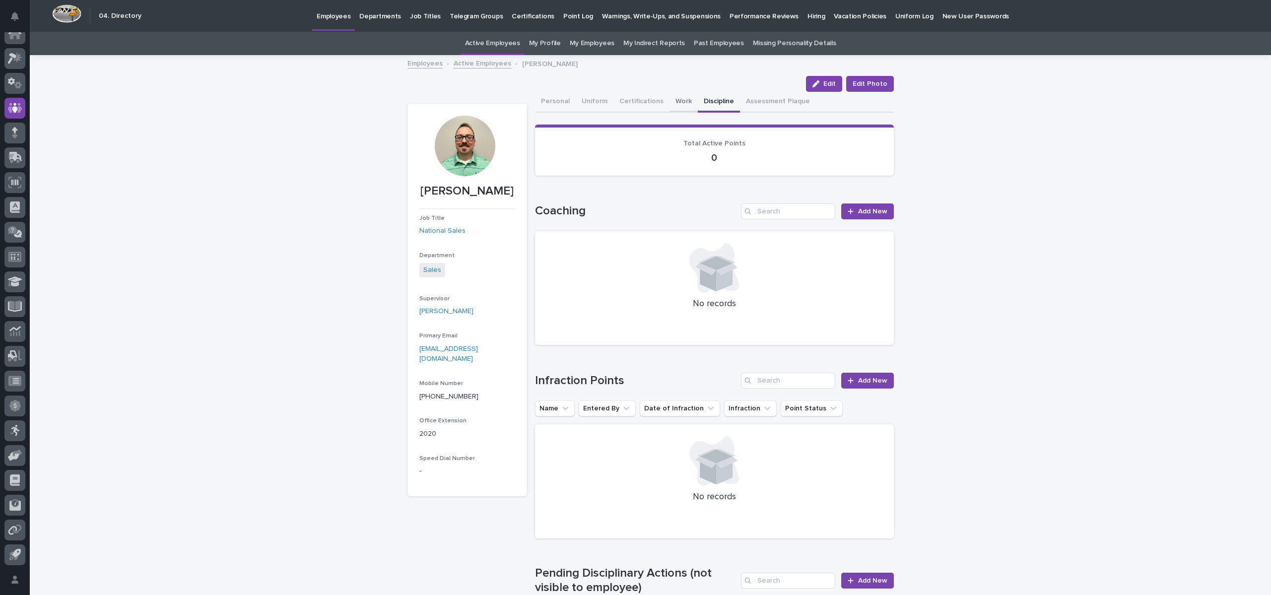
click at [670, 99] on button "Work" at bounding box center [684, 102] width 28 height 21
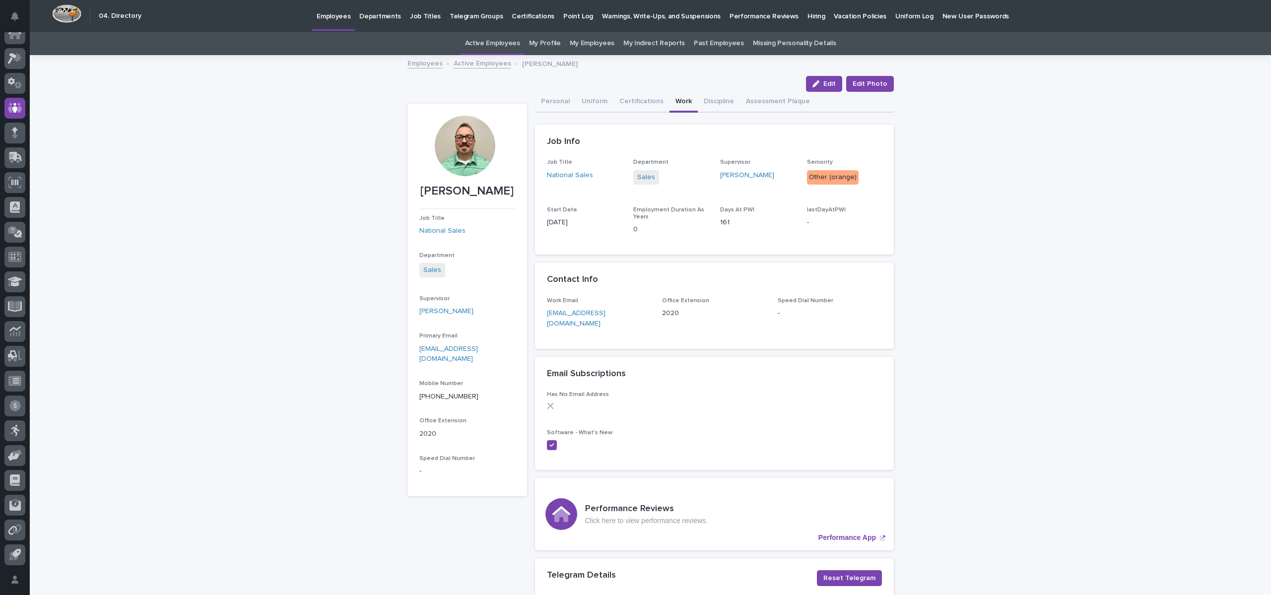
click at [473, 63] on link "Active Employees" at bounding box center [483, 62] width 58 height 11
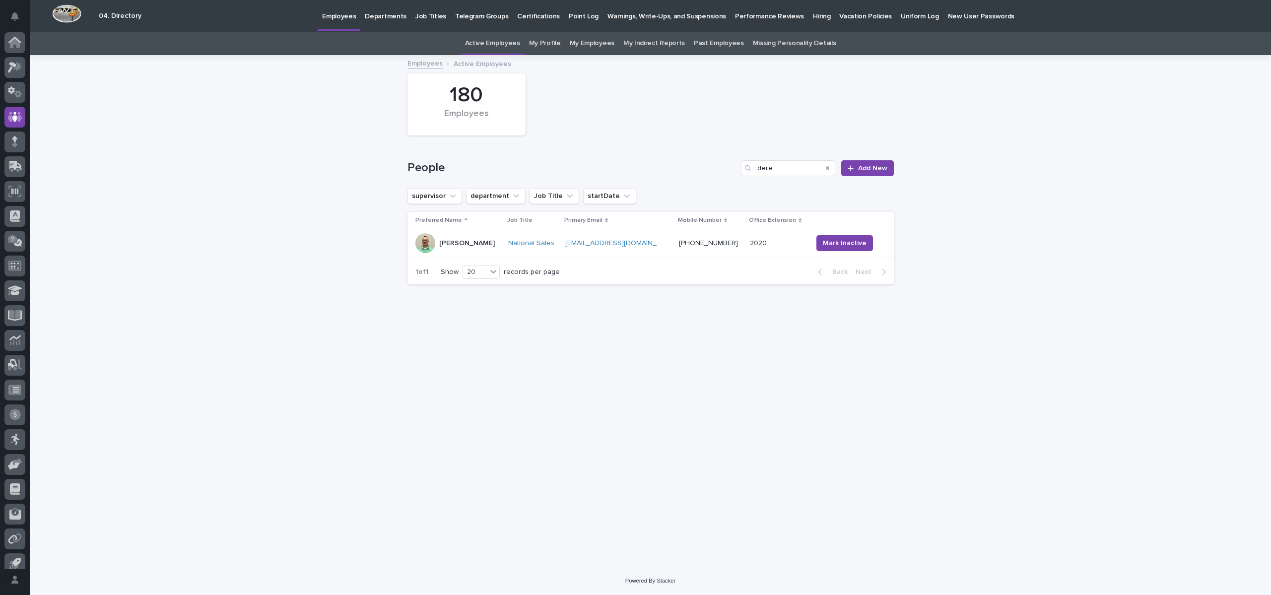
scroll to position [9, 0]
click at [827, 165] on icon "Search" at bounding box center [828, 168] width 4 height 6
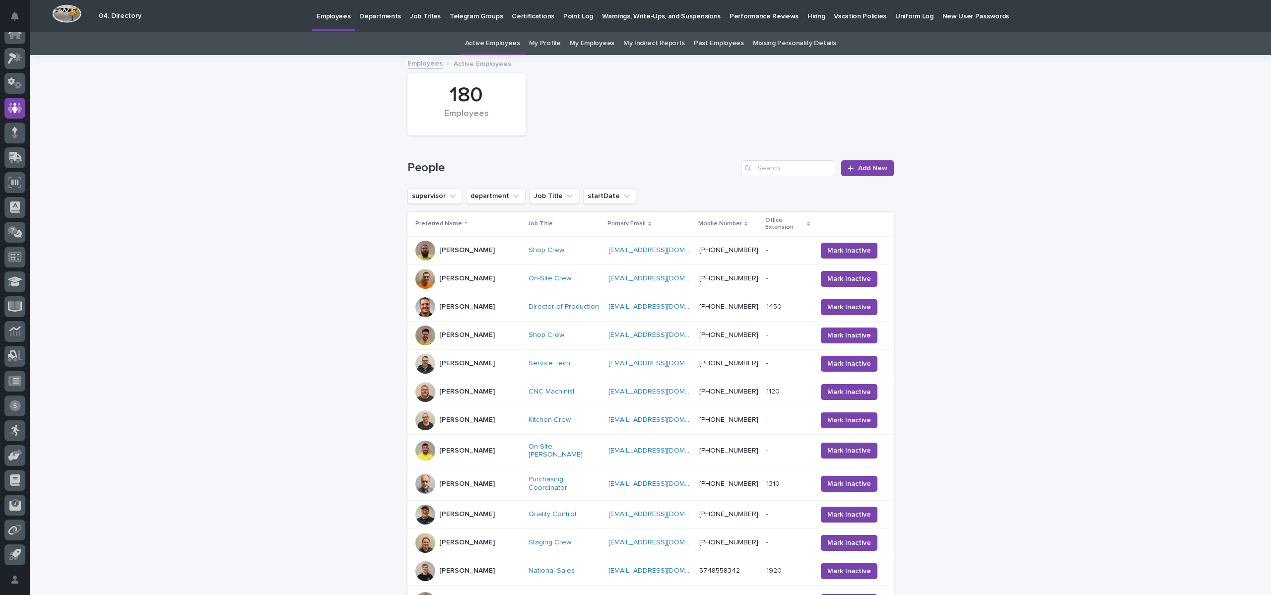
click at [417, 62] on link "Employees" at bounding box center [425, 62] width 35 height 11
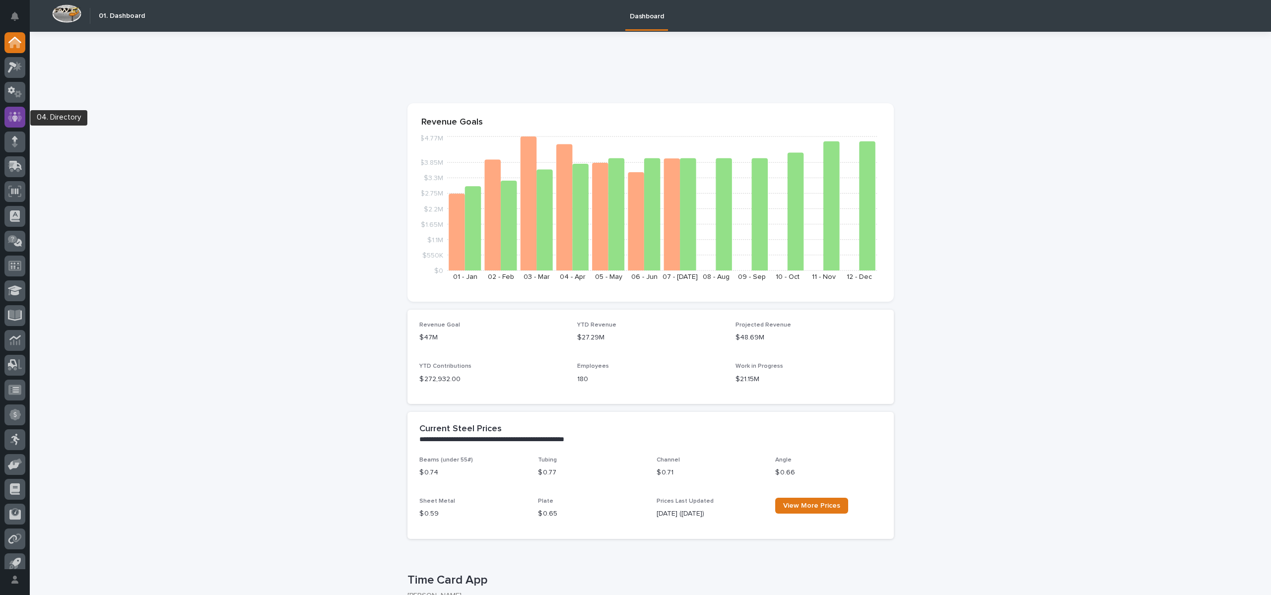
click at [13, 120] on icon at bounding box center [15, 116] width 14 height 11
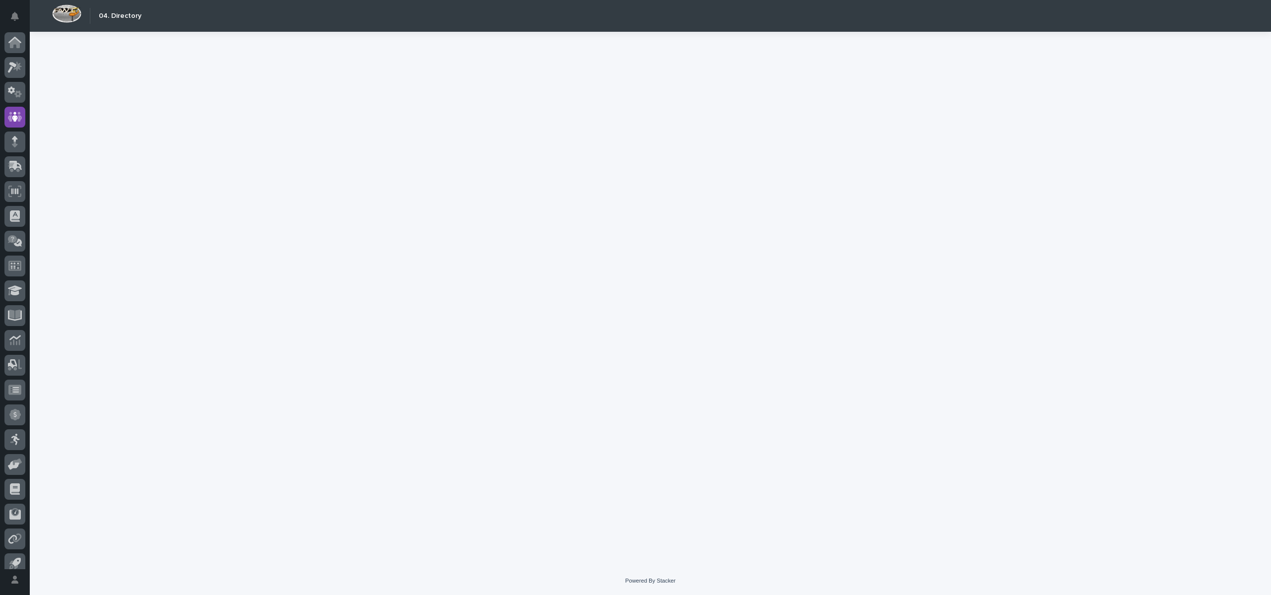
scroll to position [9, 0]
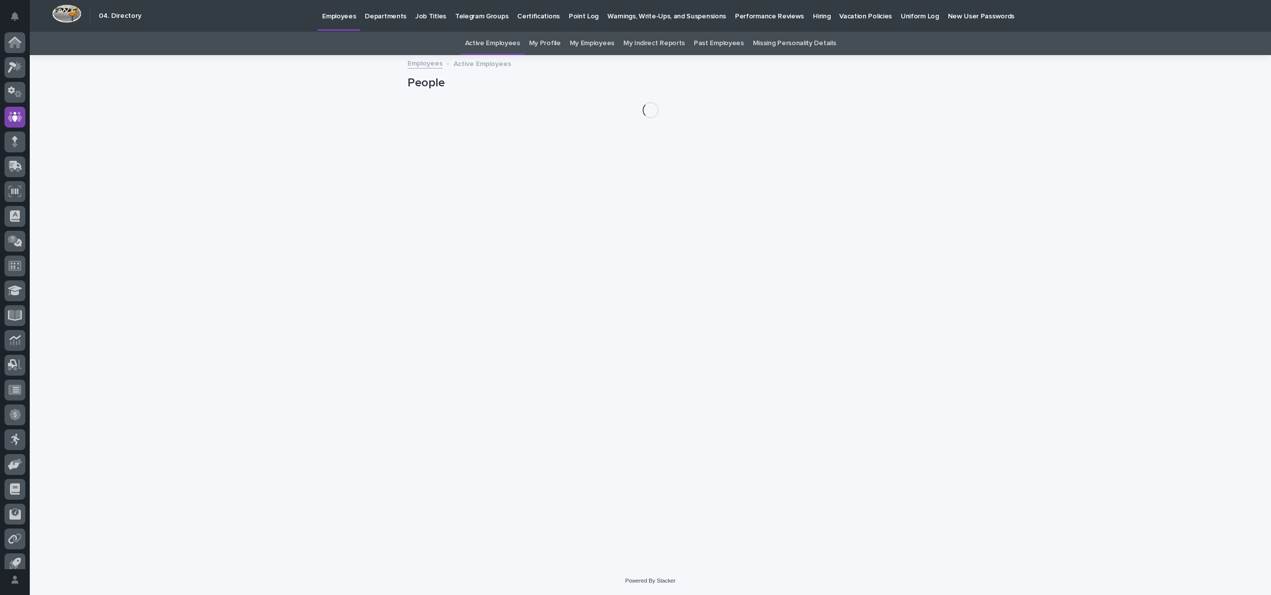
scroll to position [9, 0]
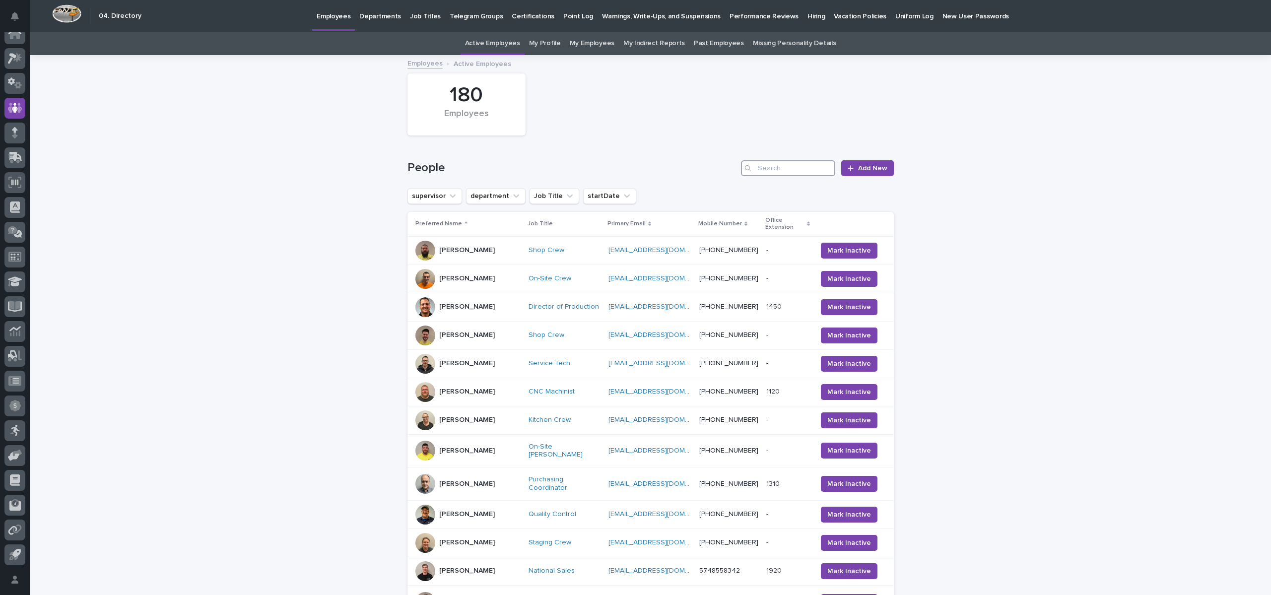
click at [788, 174] on input "Search" at bounding box center [788, 168] width 94 height 16
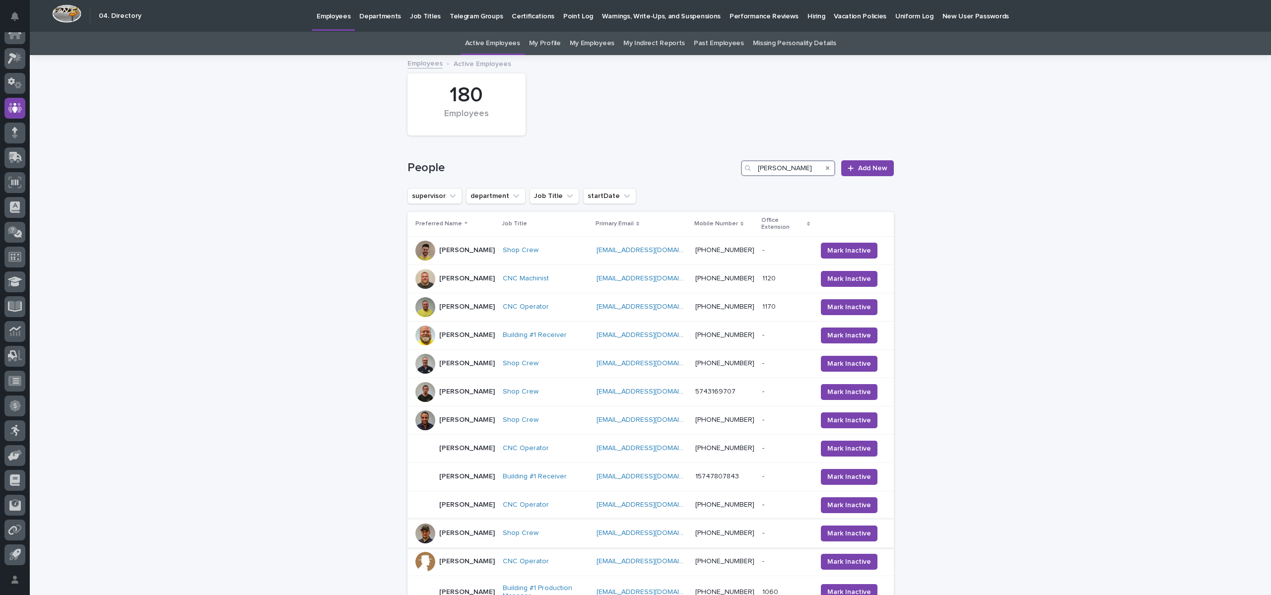
scroll to position [298, 0]
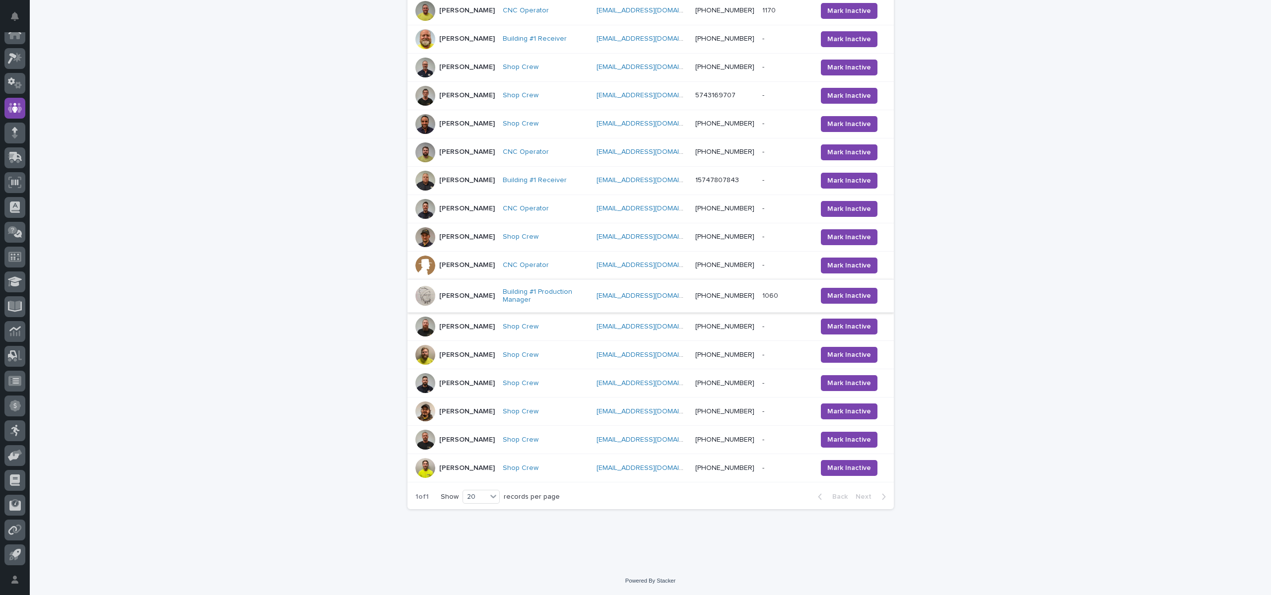
type input "leon"
click at [453, 300] on p "[PERSON_NAME]" at bounding box center [467, 296] width 56 height 8
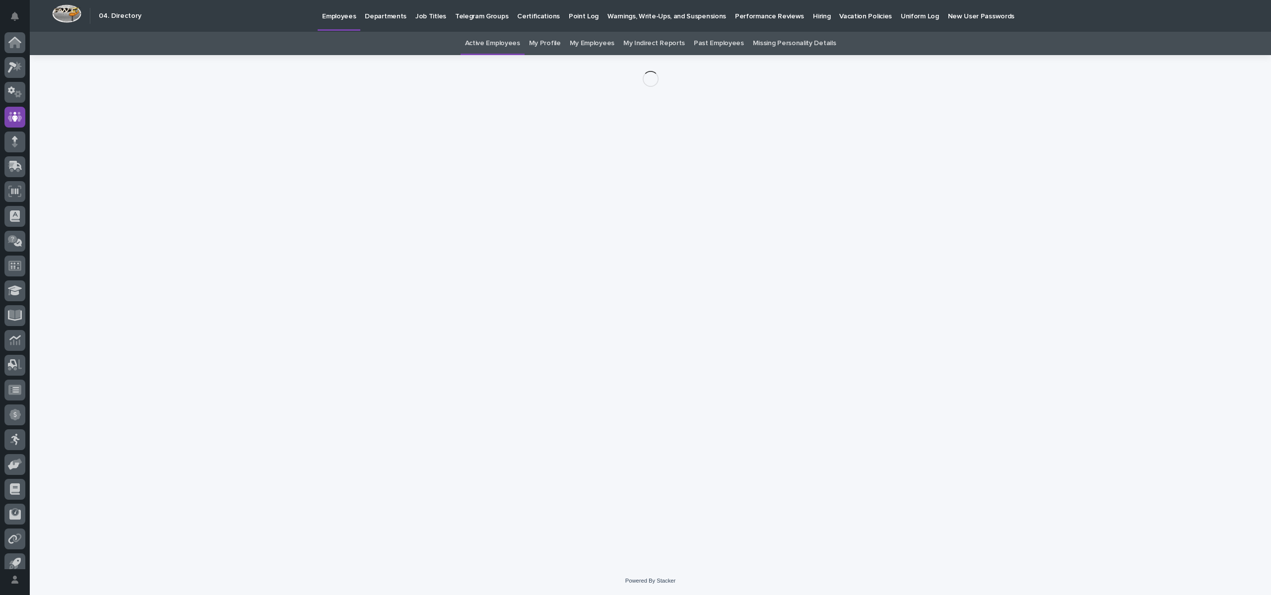
scroll to position [9, 0]
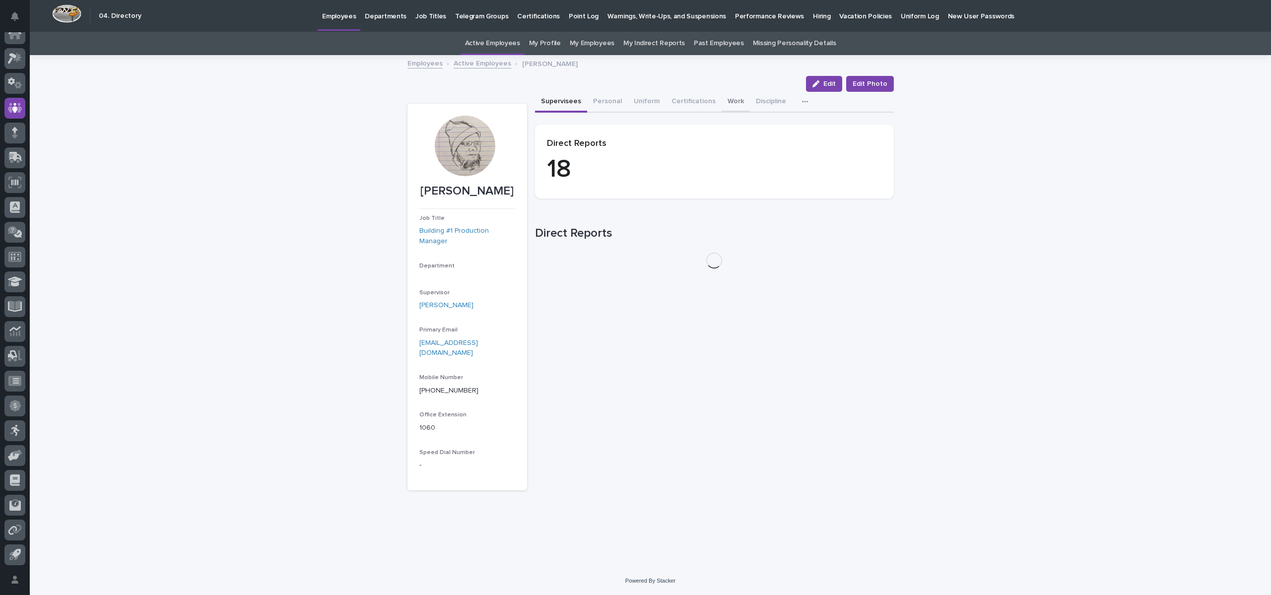
click at [735, 92] on button "Work" at bounding box center [736, 102] width 28 height 21
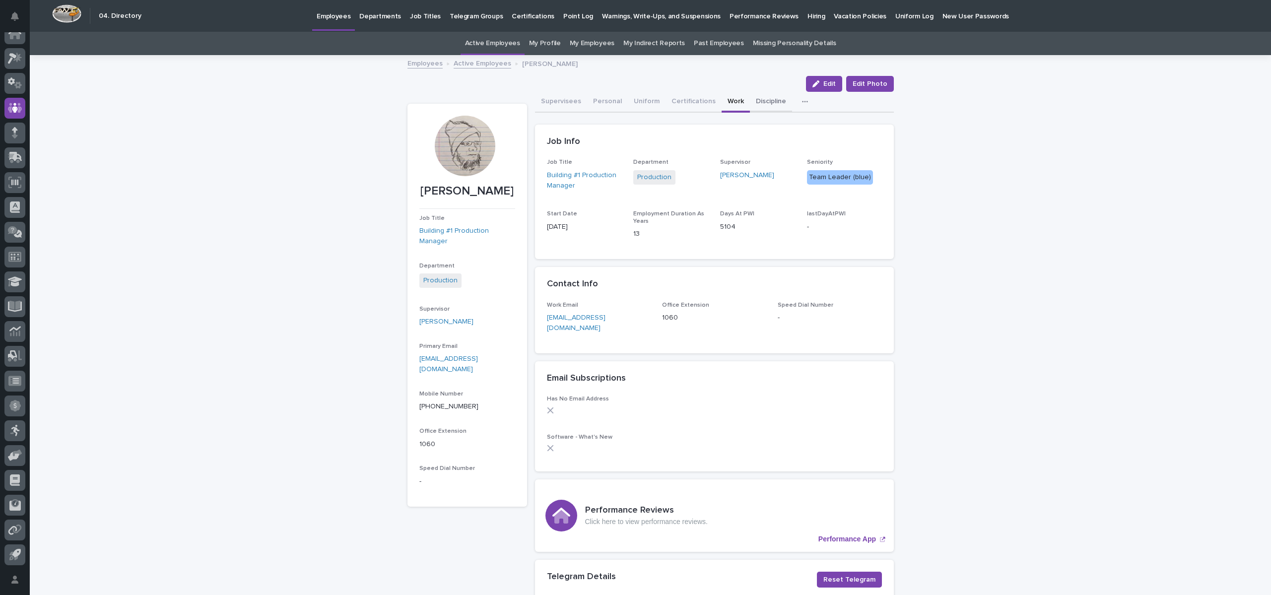
click at [768, 99] on button "Discipline" at bounding box center [771, 102] width 42 height 21
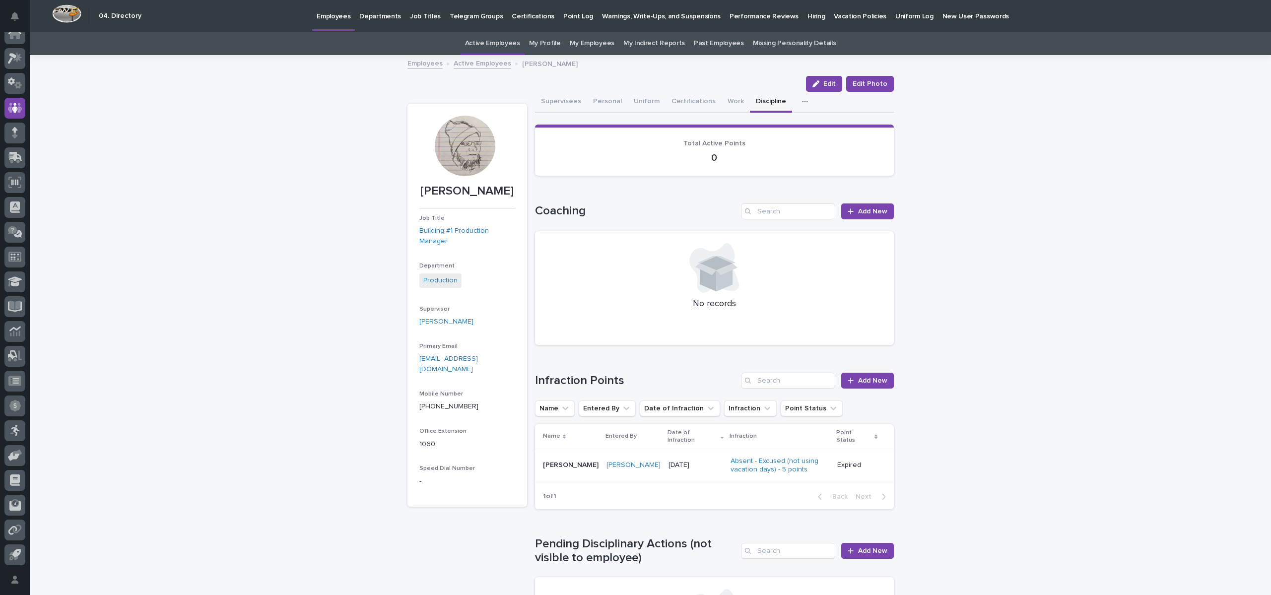
click at [460, 59] on link "Active Employees" at bounding box center [483, 62] width 58 height 11
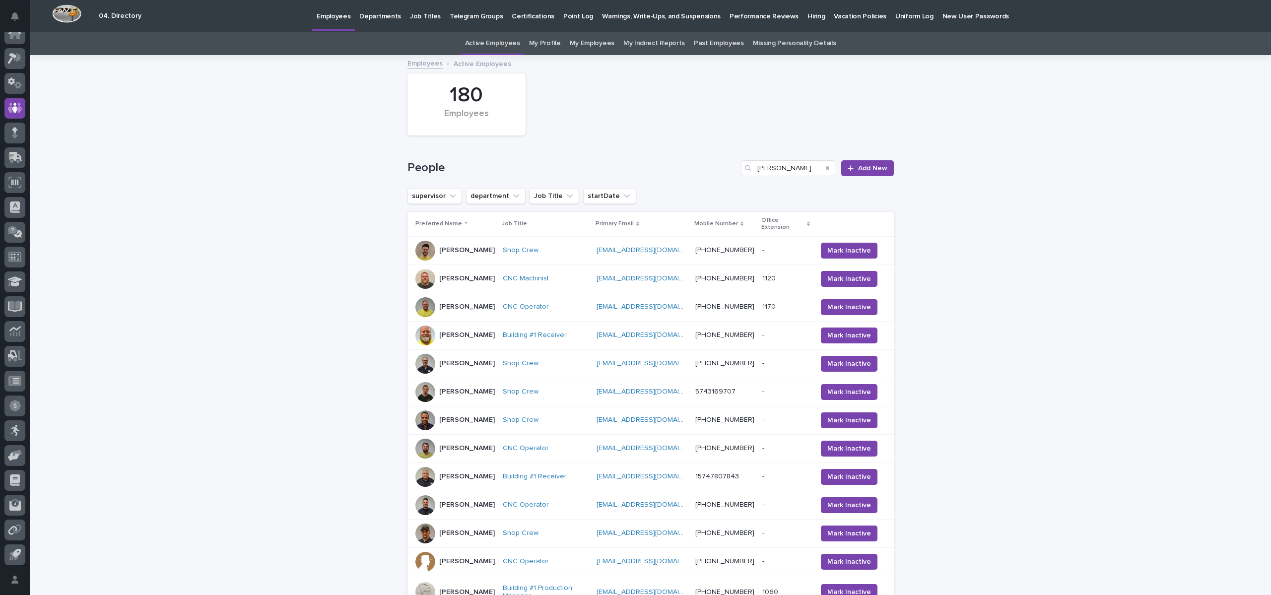
click at [826, 167] on icon "Search" at bounding box center [828, 168] width 4 height 6
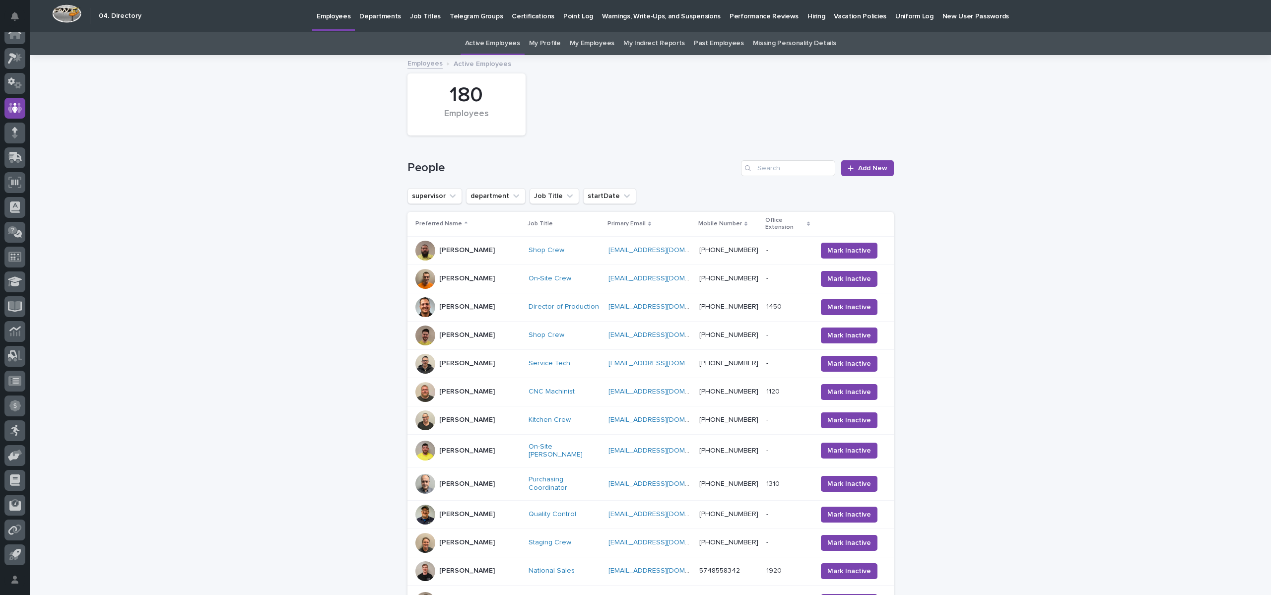
click at [647, 14] on p "Warnings, Write-Ups, and Suspensions" at bounding box center [661, 10] width 119 height 21
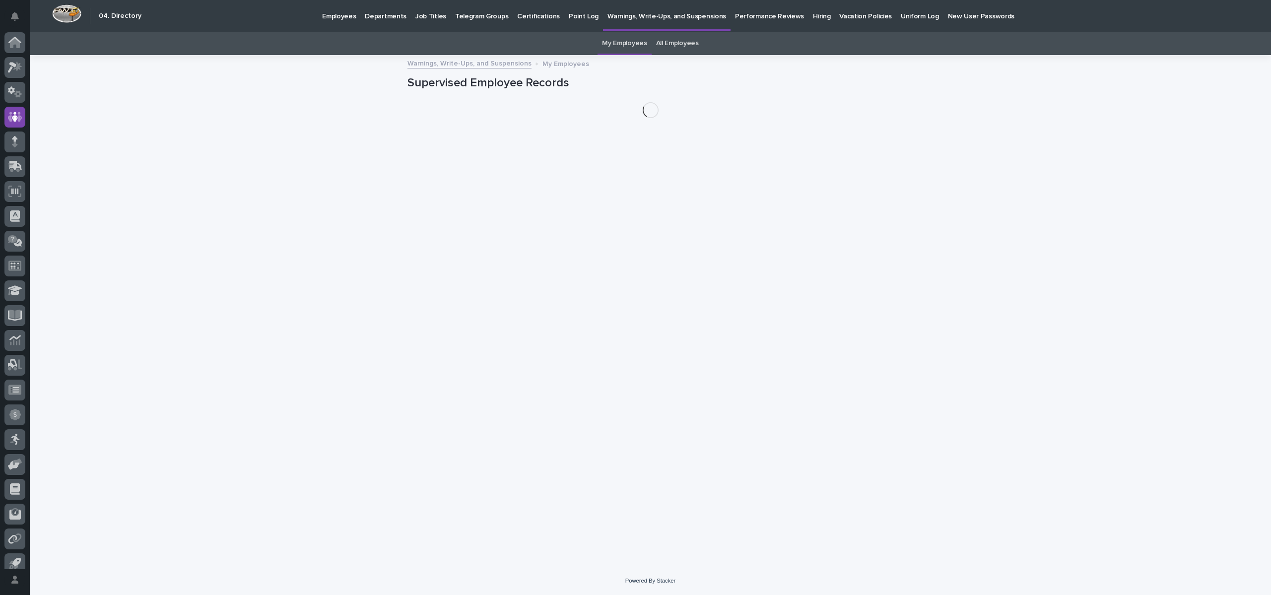
scroll to position [9, 0]
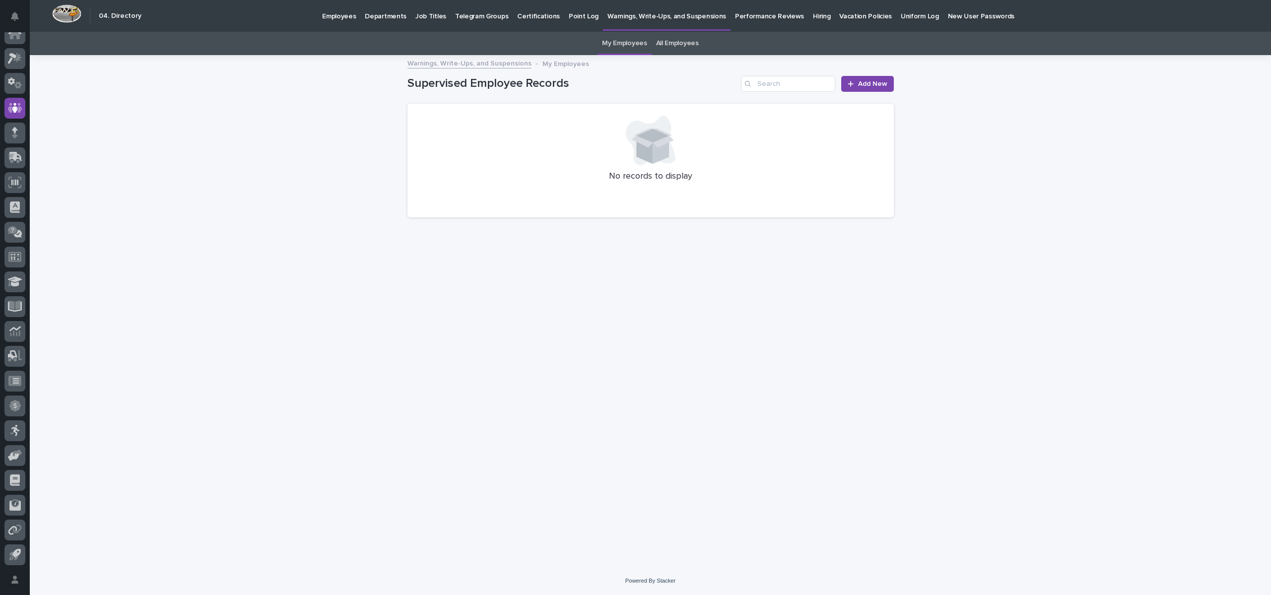
click at [735, 16] on p "Performance Reviews" at bounding box center [769, 10] width 69 height 21
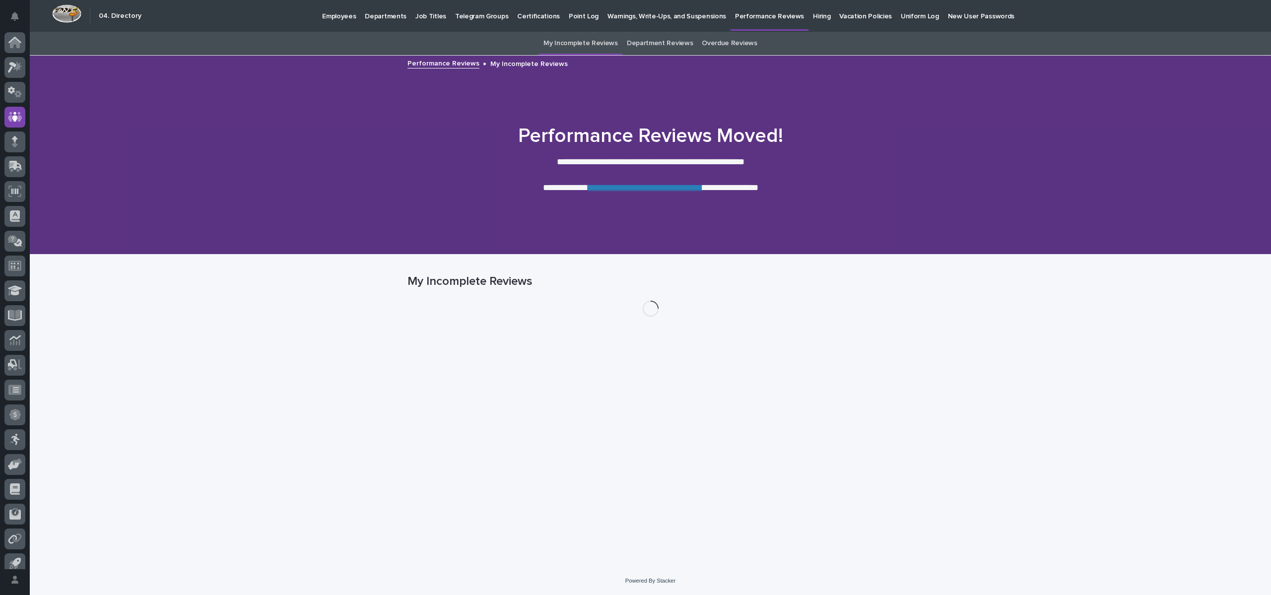
scroll to position [9, 0]
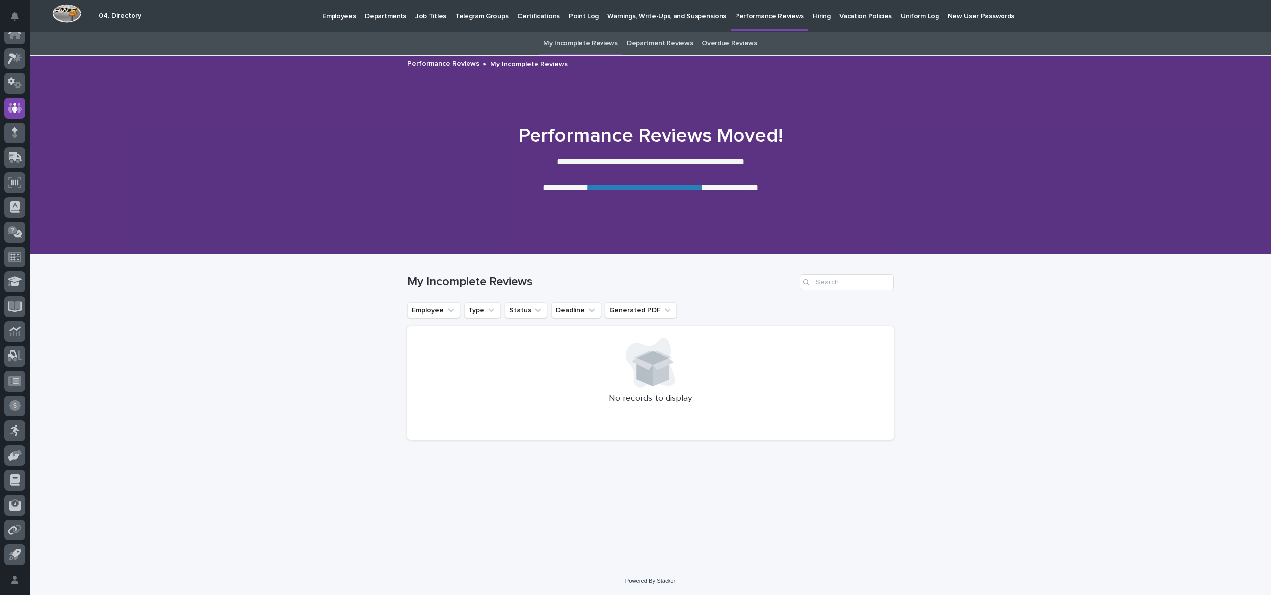
click at [809, 17] on div "Hiring" at bounding box center [822, 10] width 26 height 21
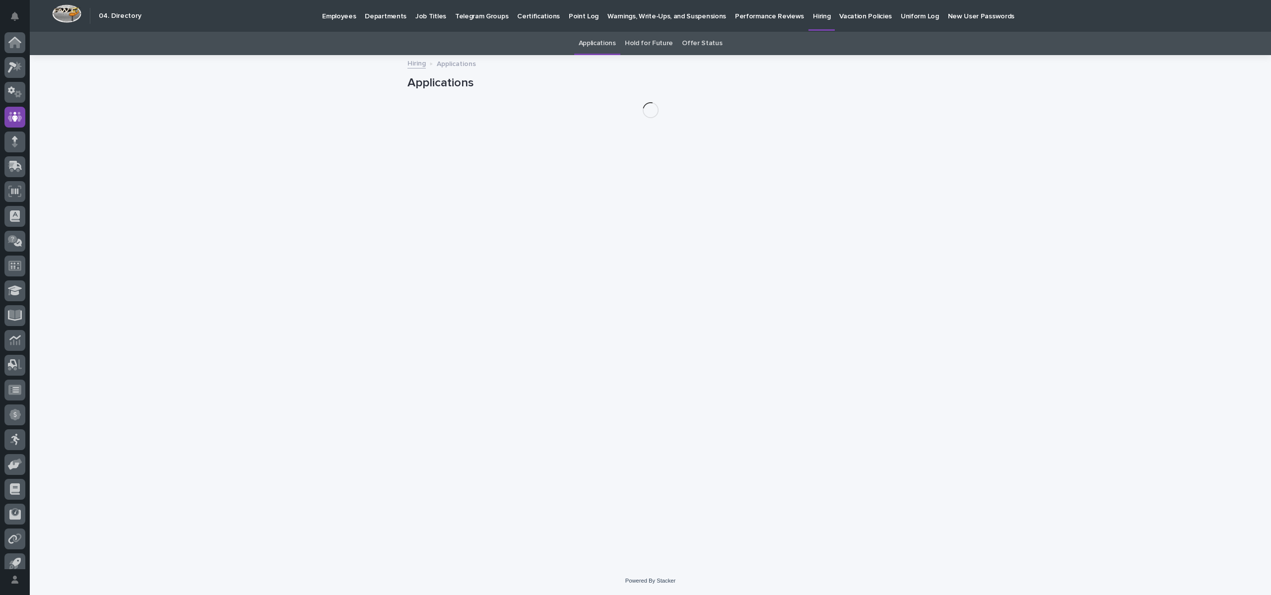
scroll to position [9, 0]
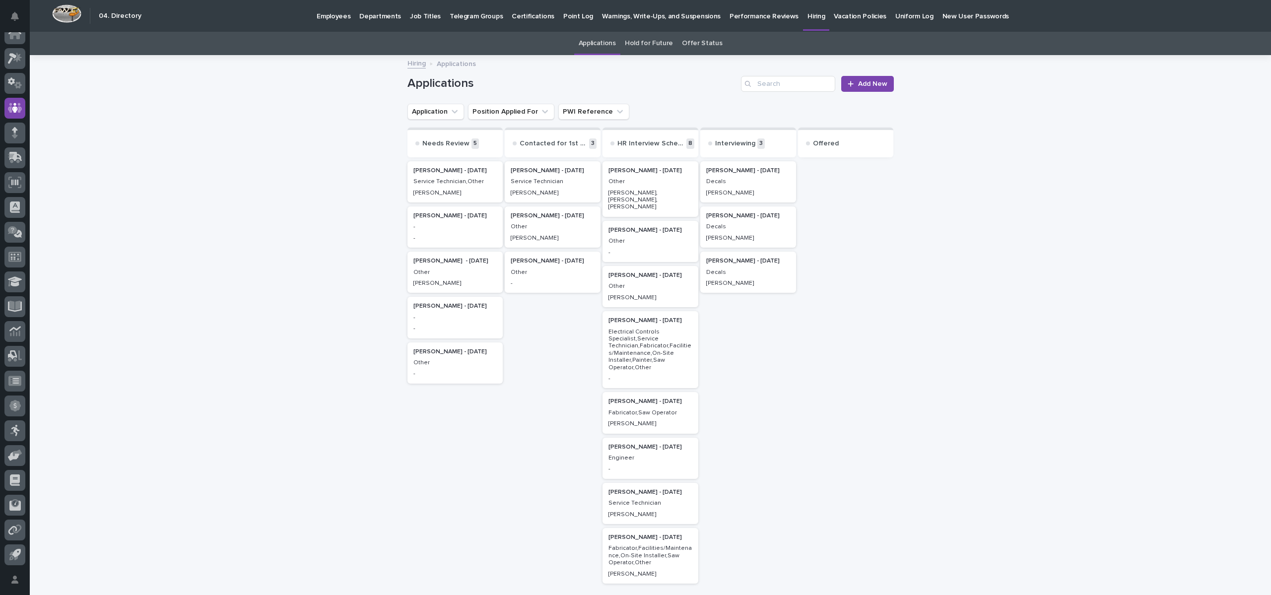
click at [896, 15] on p "Uniform Log" at bounding box center [915, 10] width 38 height 21
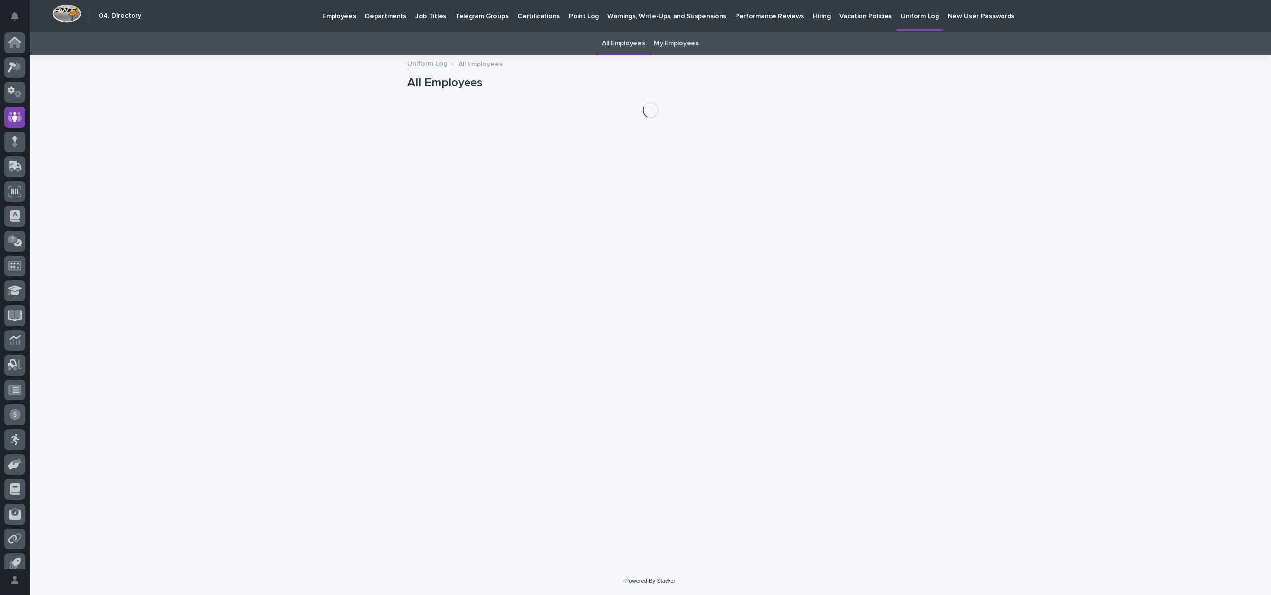
scroll to position [9, 0]
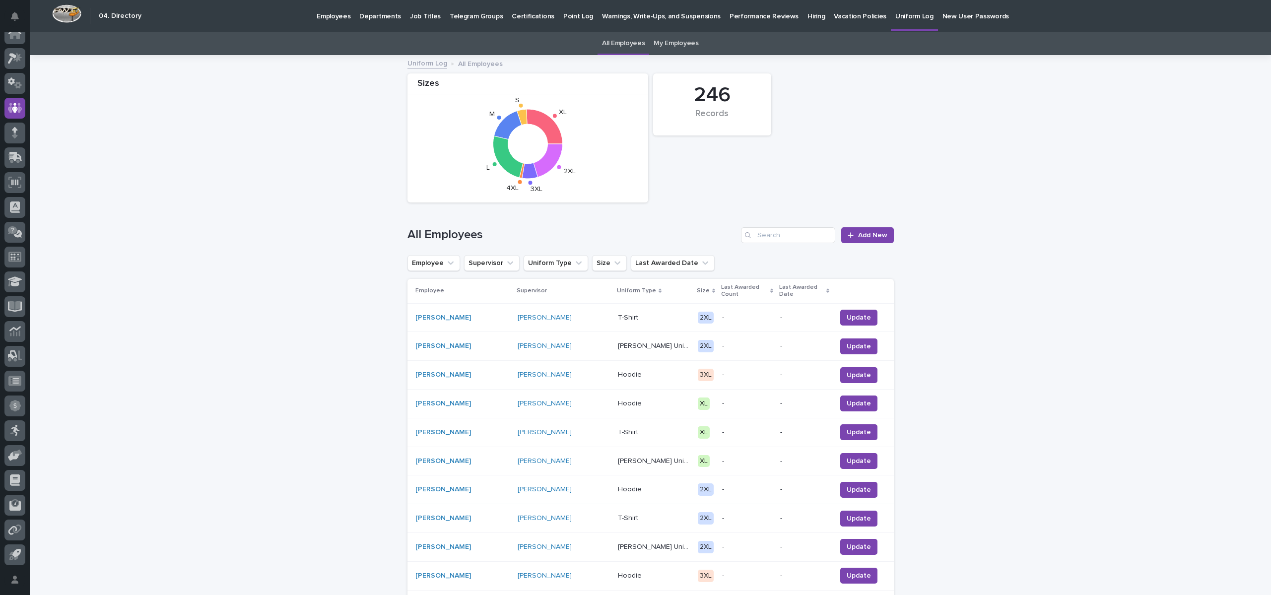
click at [808, 18] on p "Hiring" at bounding box center [816, 10] width 17 height 21
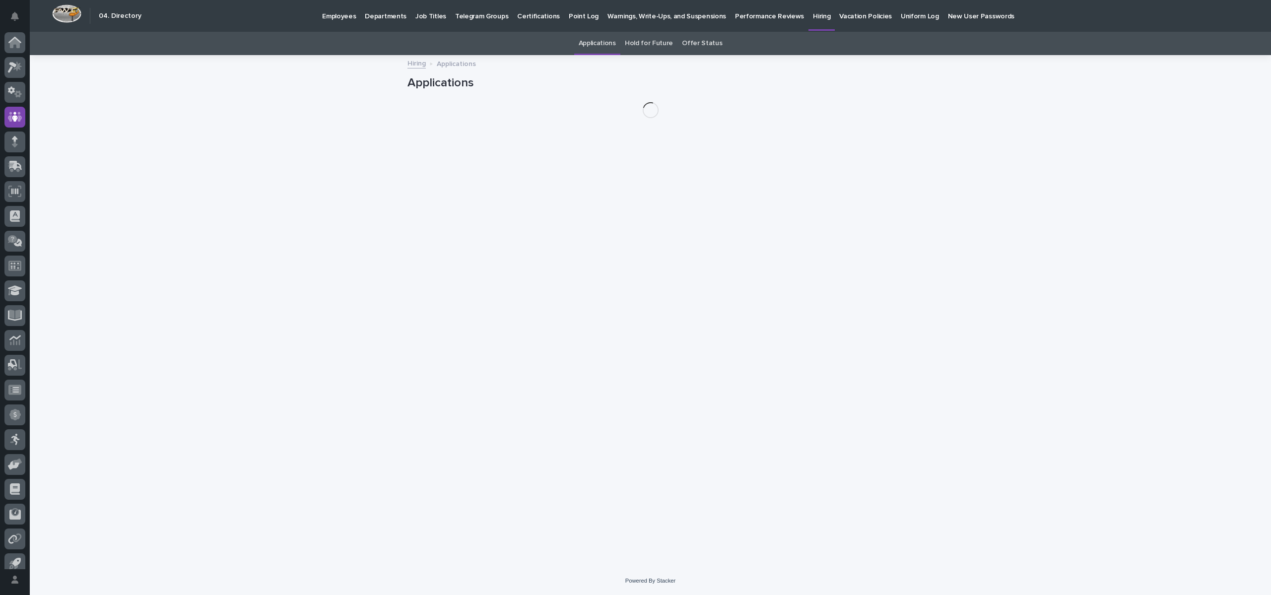
scroll to position [9, 0]
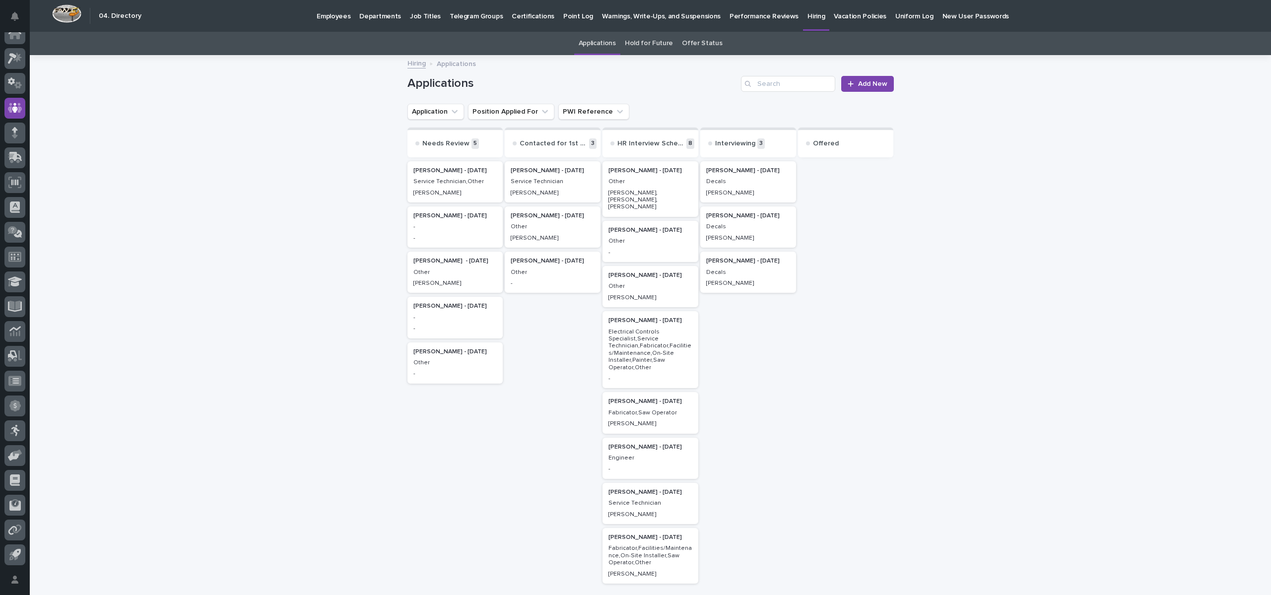
click at [460, 226] on p "-" at bounding box center [456, 226] width 84 height 7
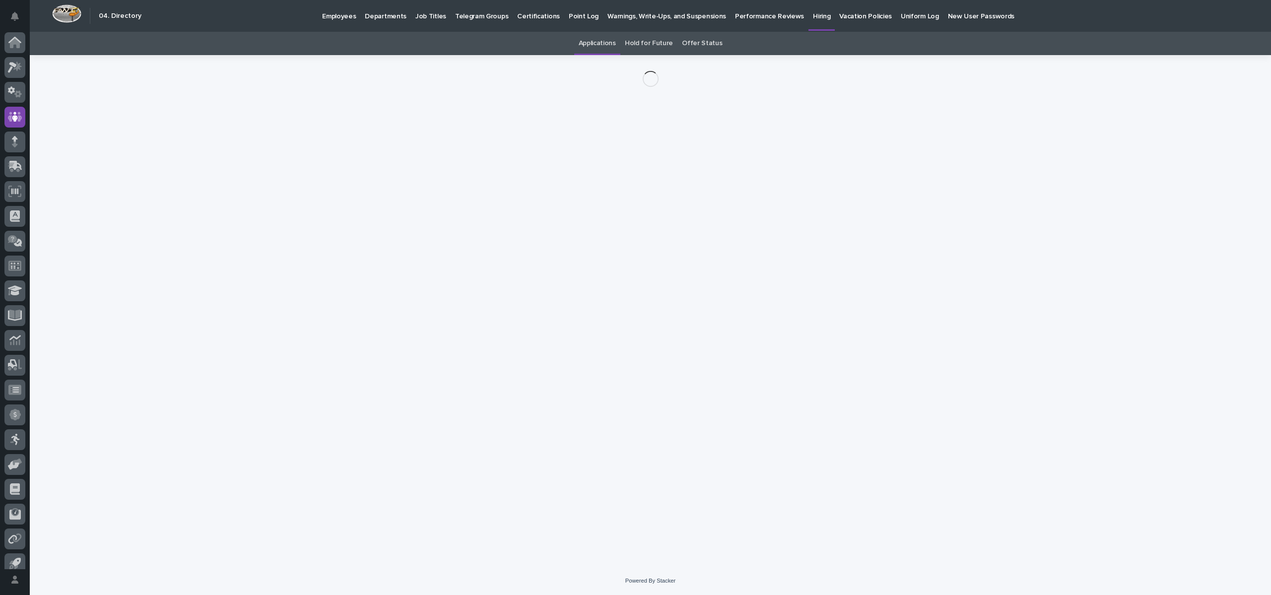
scroll to position [9, 0]
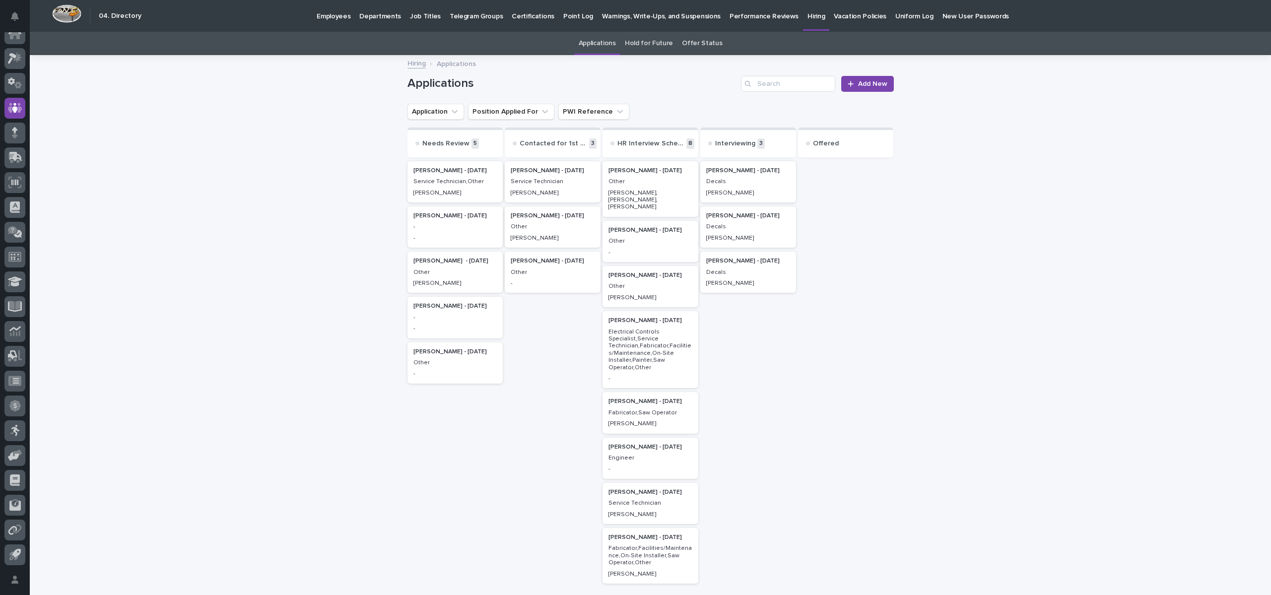
click at [645, 272] on p "Carlyle Helmuth - 08/06/25" at bounding box center [651, 275] width 84 height 7
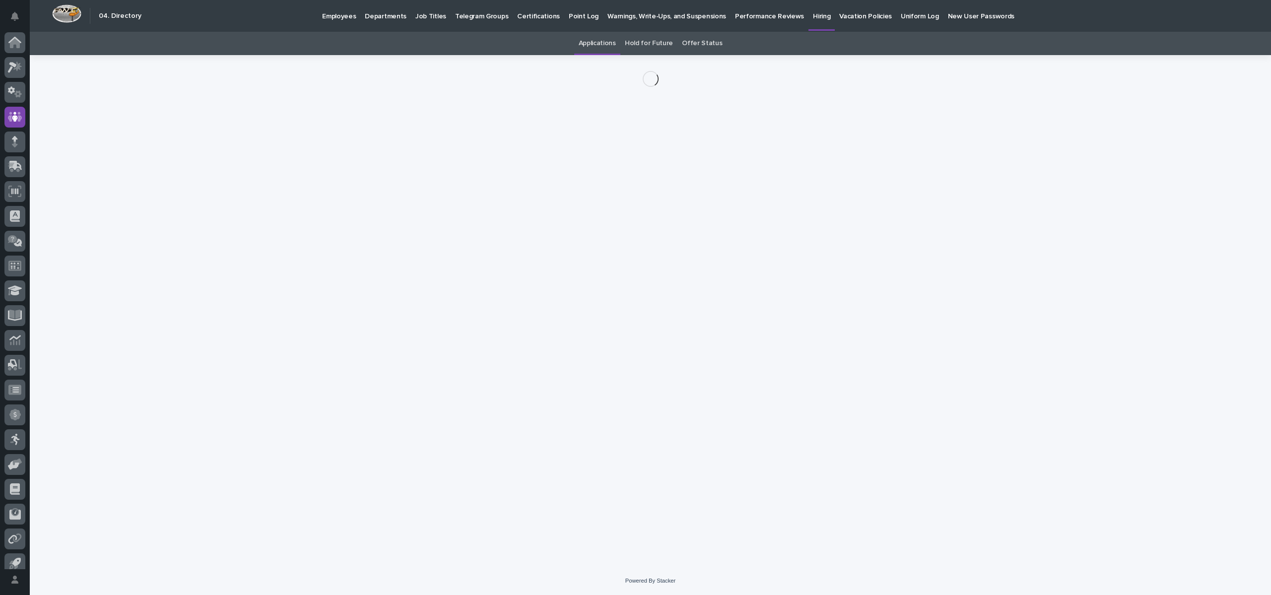
scroll to position [9, 0]
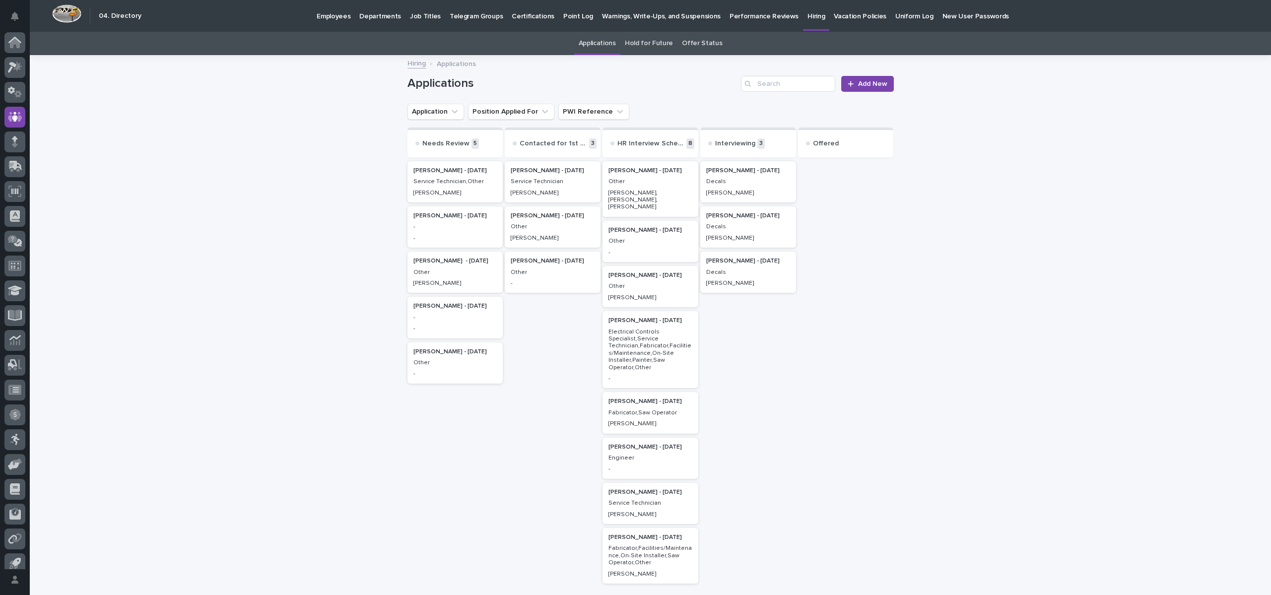
scroll to position [32, 0]
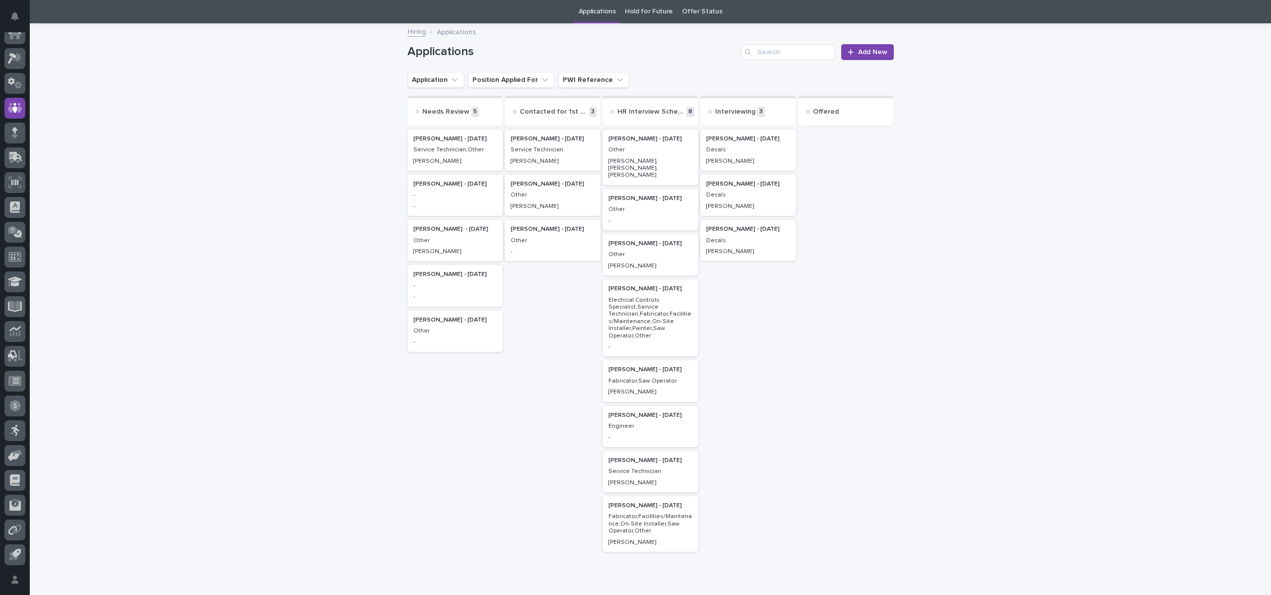
click at [633, 206] on p "Other" at bounding box center [651, 209] width 84 height 7
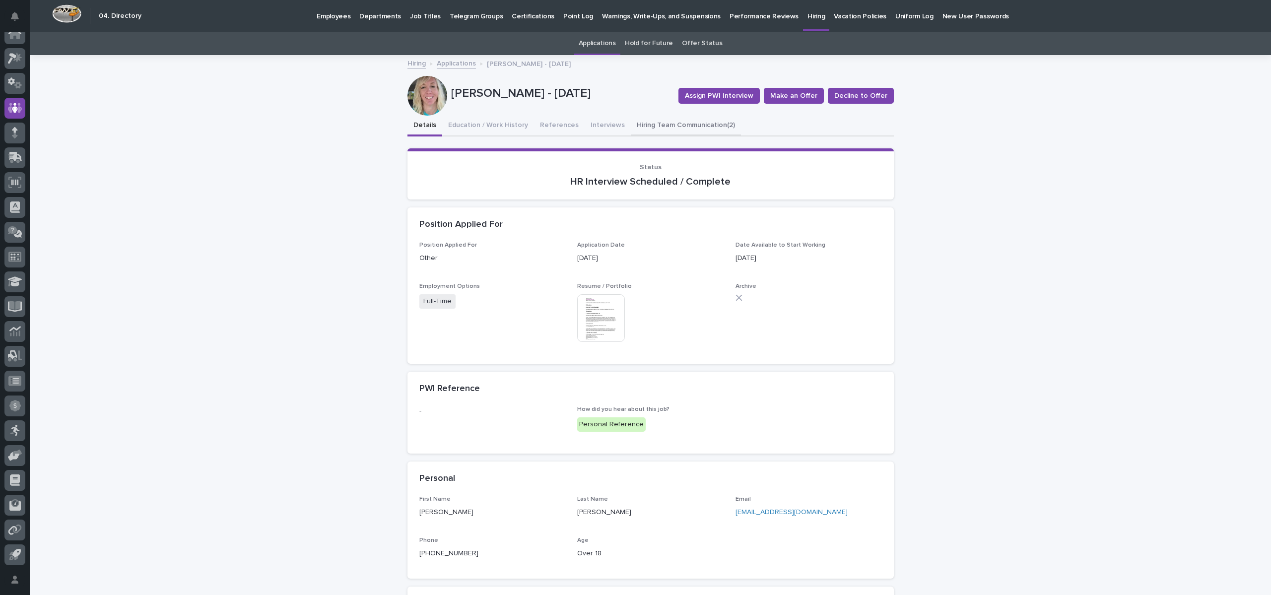
click at [660, 129] on button "Hiring Team Communication (2)" at bounding box center [686, 126] width 110 height 21
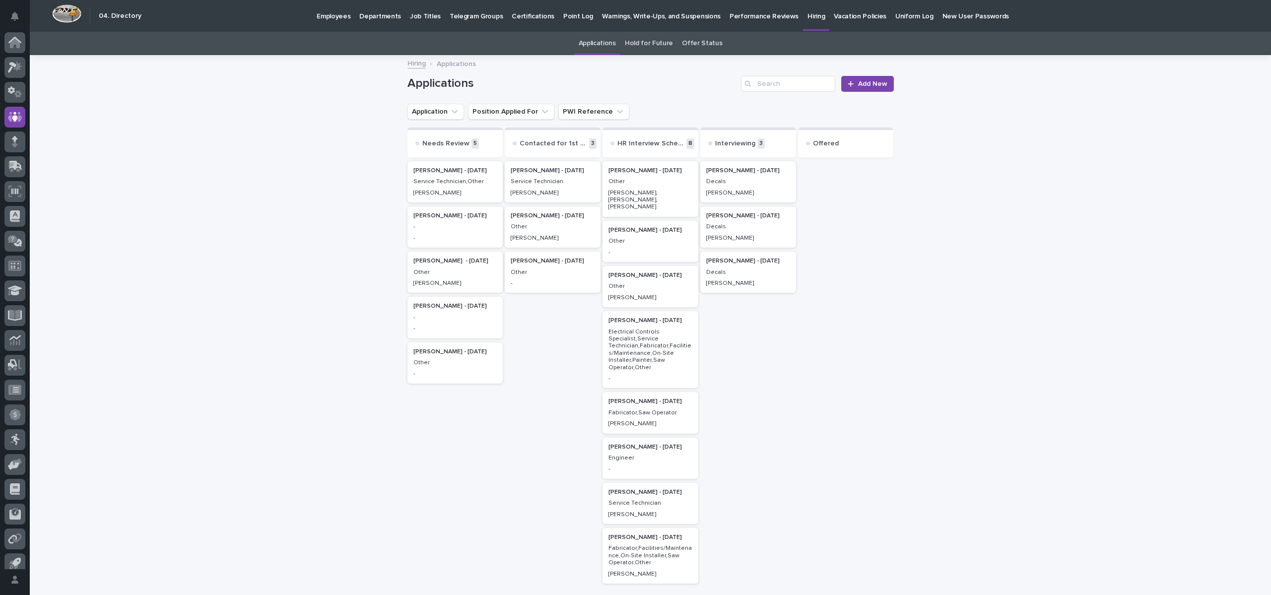
scroll to position [32, 0]
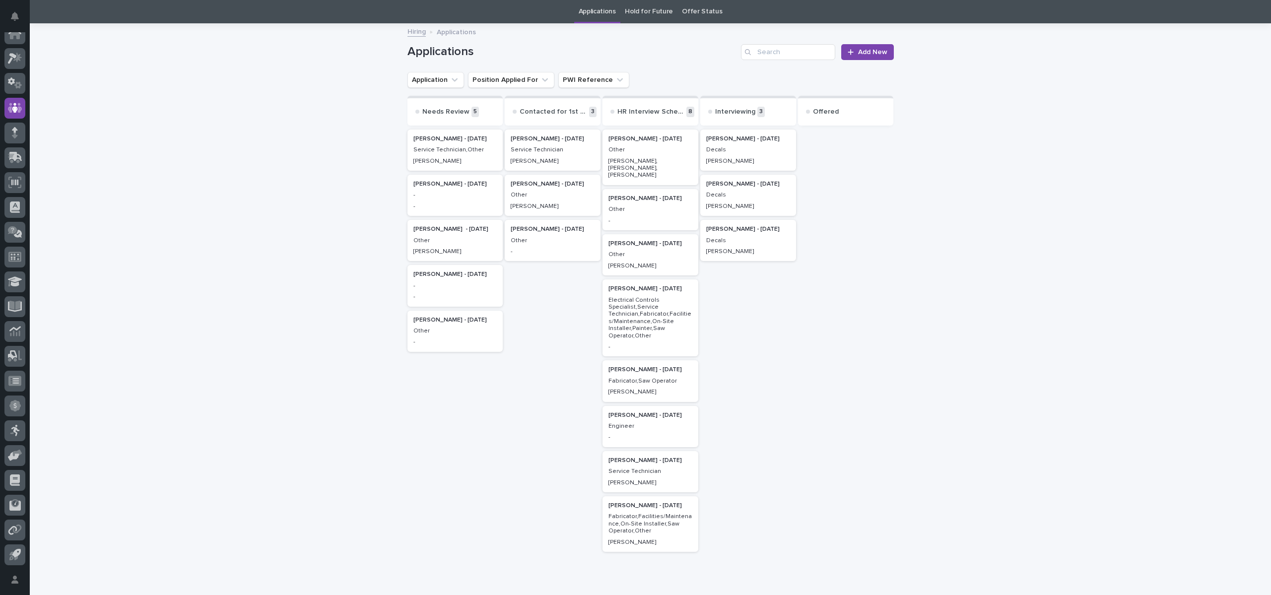
click at [450, 321] on p "Pauline Kuhns - 07/10/25" at bounding box center [456, 320] width 84 height 7
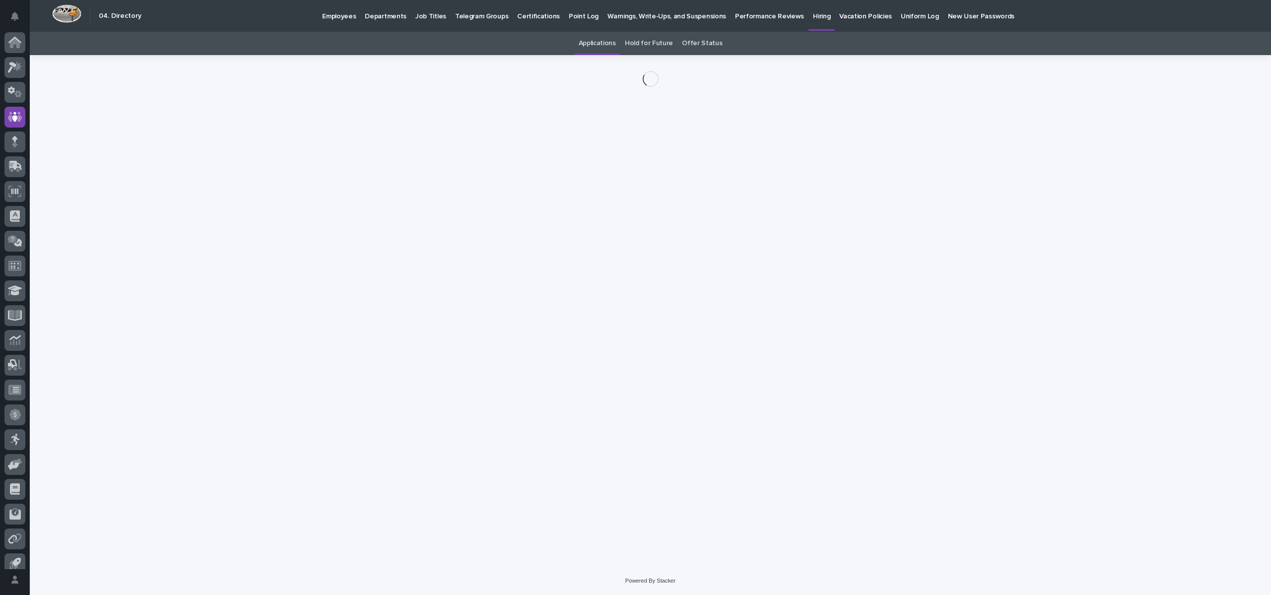
scroll to position [9, 0]
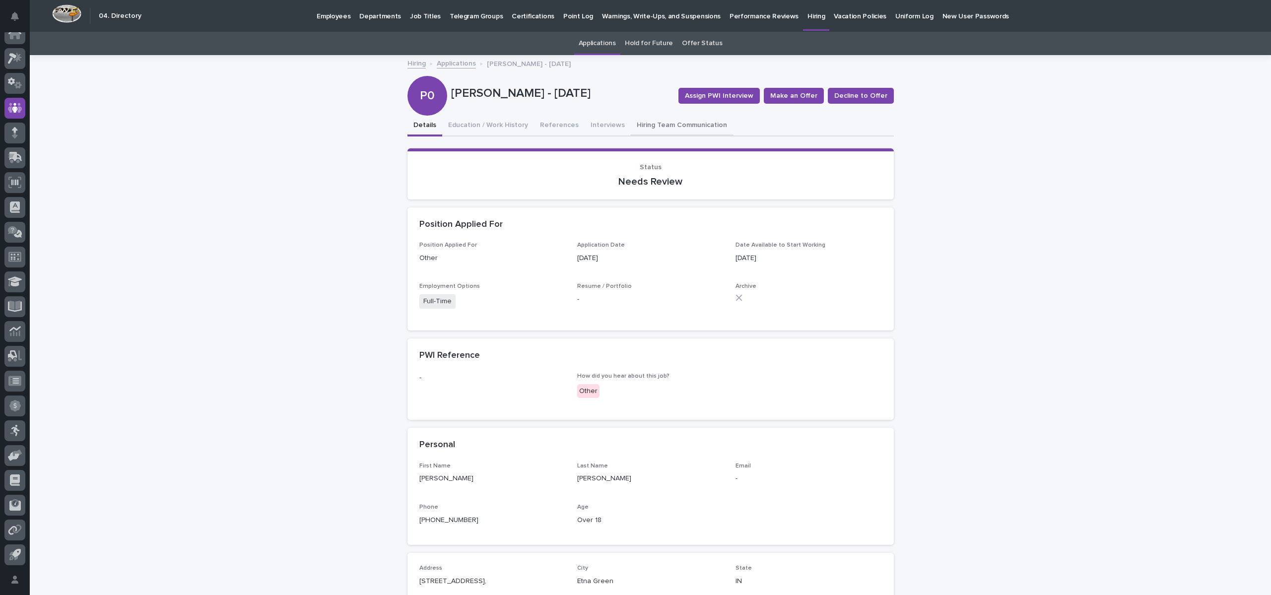
click at [616, 128] on div "Details Education / Work History References Interviews Hiring Team Communication" at bounding box center [651, 126] width 487 height 21
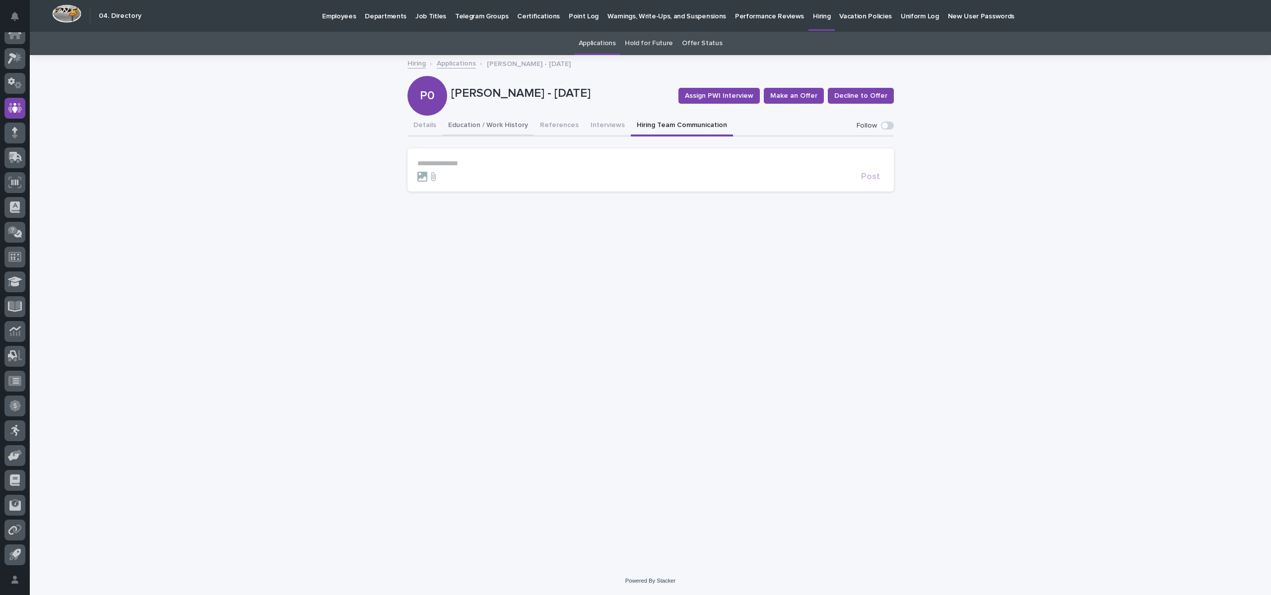
click at [501, 128] on button "Education / Work History" at bounding box center [488, 126] width 92 height 21
